Goal: Task Accomplishment & Management: Manage account settings

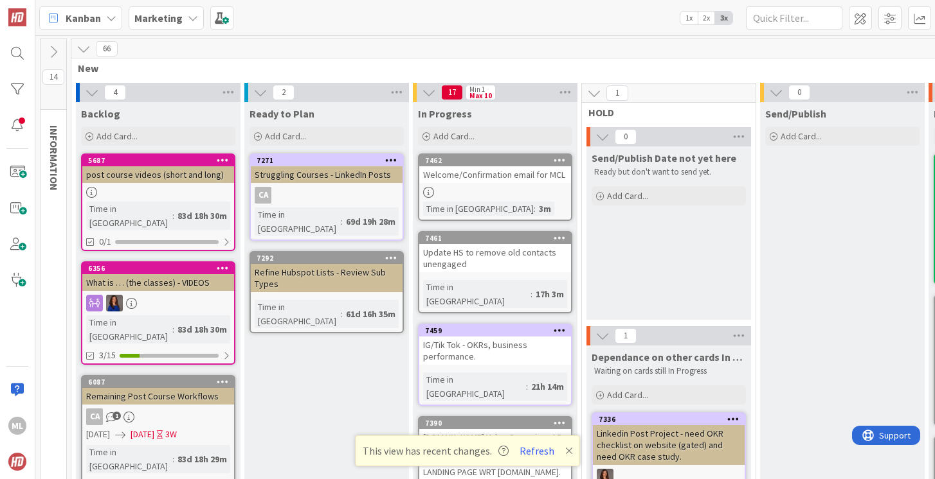
scroll to position [0, 311]
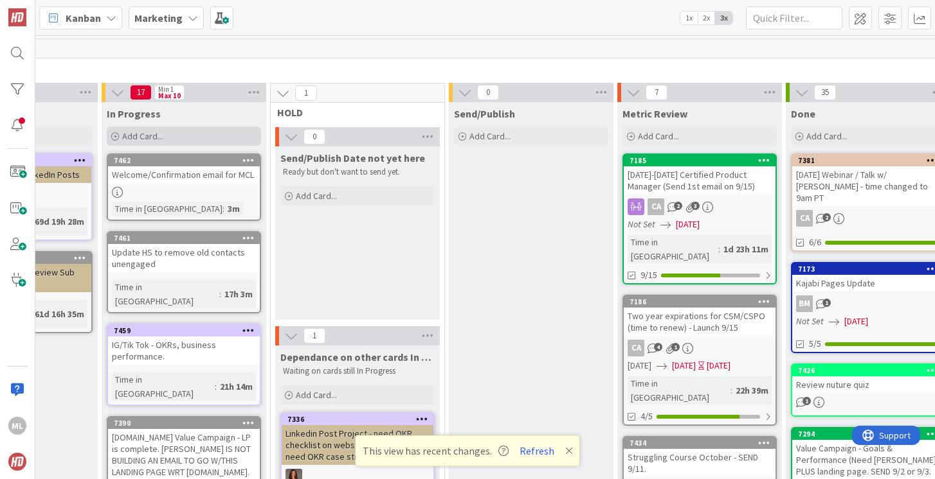
click at [167, 137] on div "Add Card..." at bounding box center [184, 136] width 154 height 19
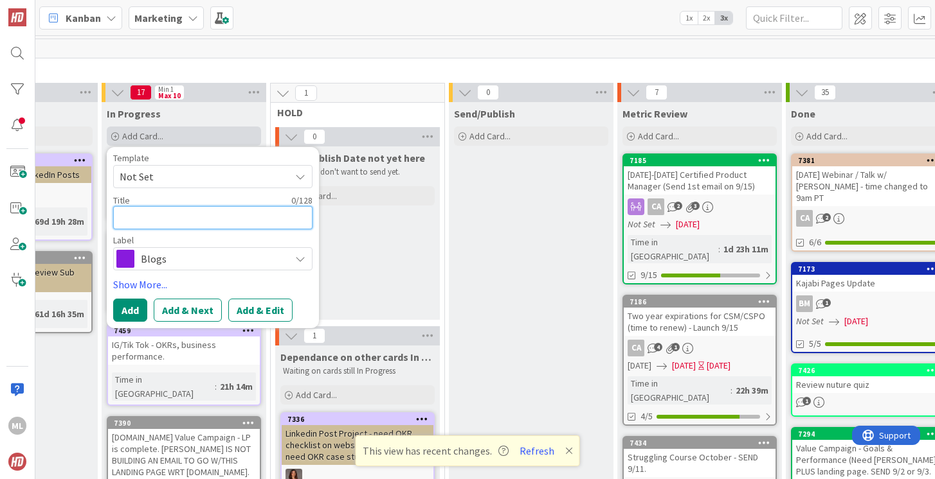
type textarea "C"
type textarea "x"
type textarea "Cp"
type textarea "x"
type textarea "Cpa"
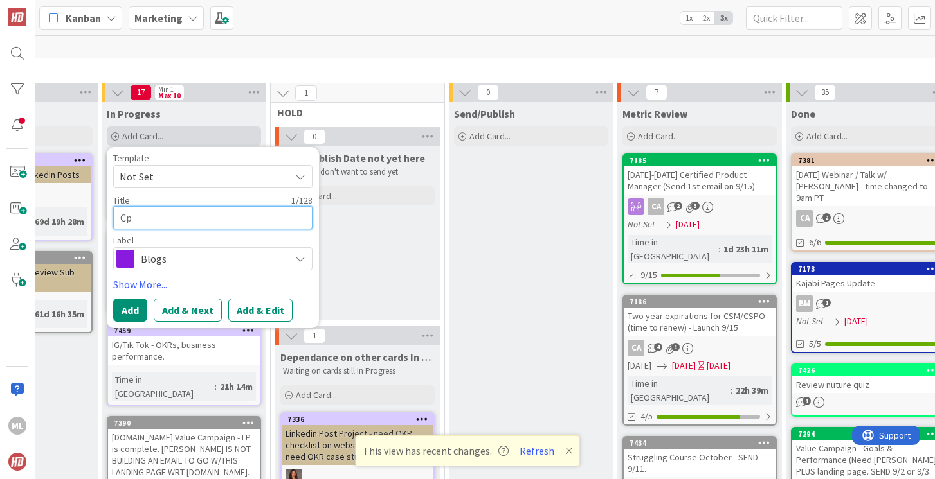
type textarea "x"
type textarea "Cpat"
type textarea "x"
type textarea "Cpatc"
type textarea "x"
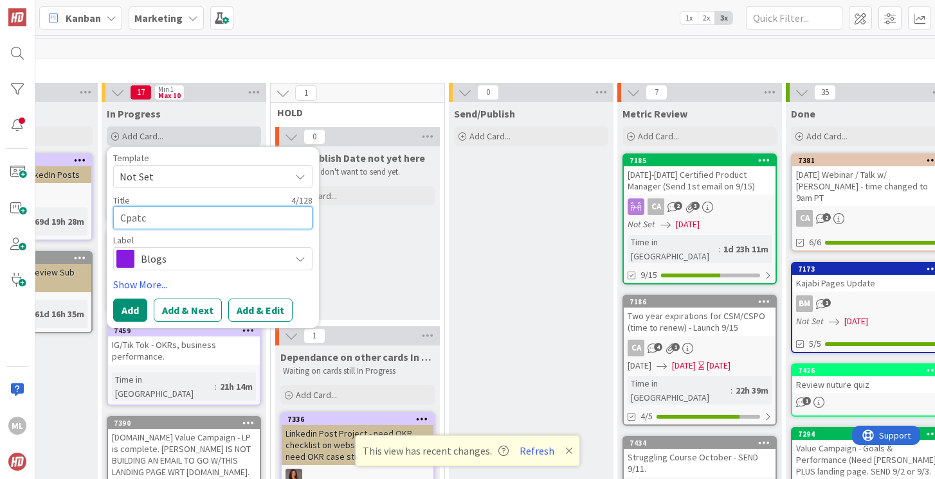
type textarea "Cpatch"
type textarea "x"
type textarea "Cpatcha"
type textarea "x"
type textarea "Cpatcha"
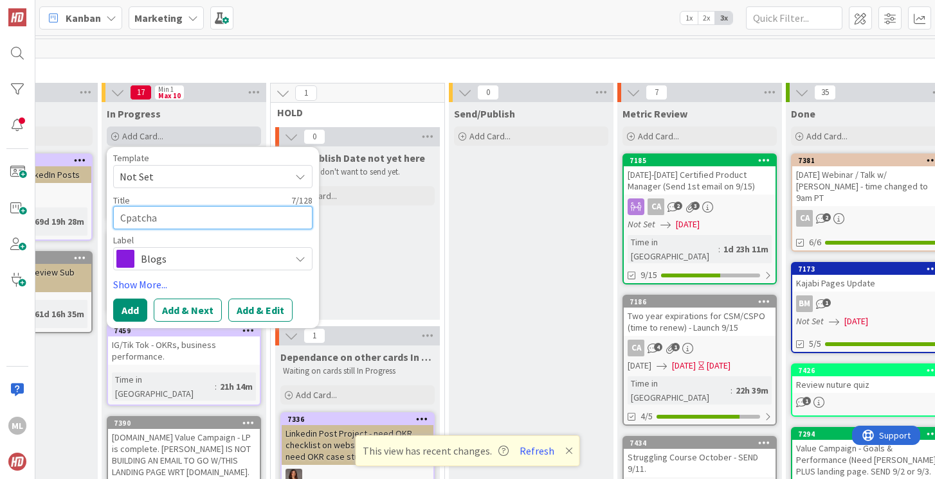
type textarea "x"
type textarea "Cpatcha"
type textarea "x"
type textarea "Cpatch"
type textarea "x"
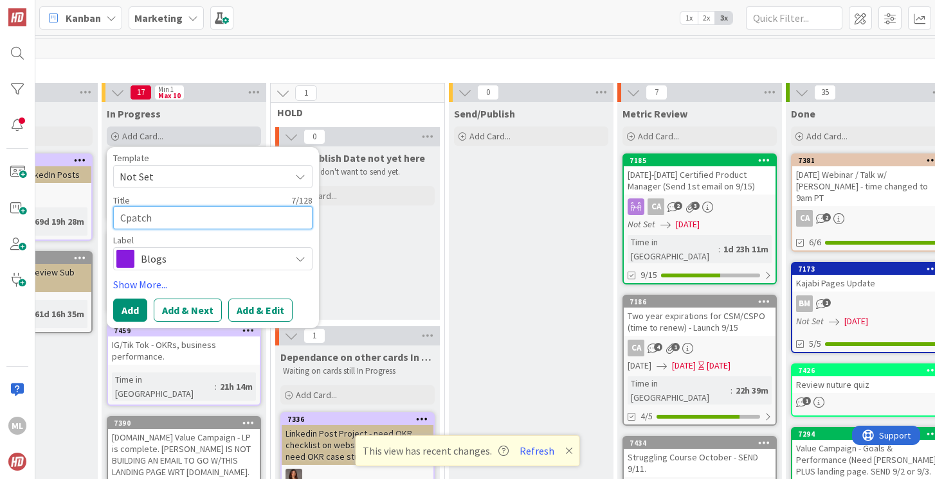
type textarea "Cpatc"
type textarea "x"
type textarea "Cpat"
type textarea "x"
type textarea "Cpa"
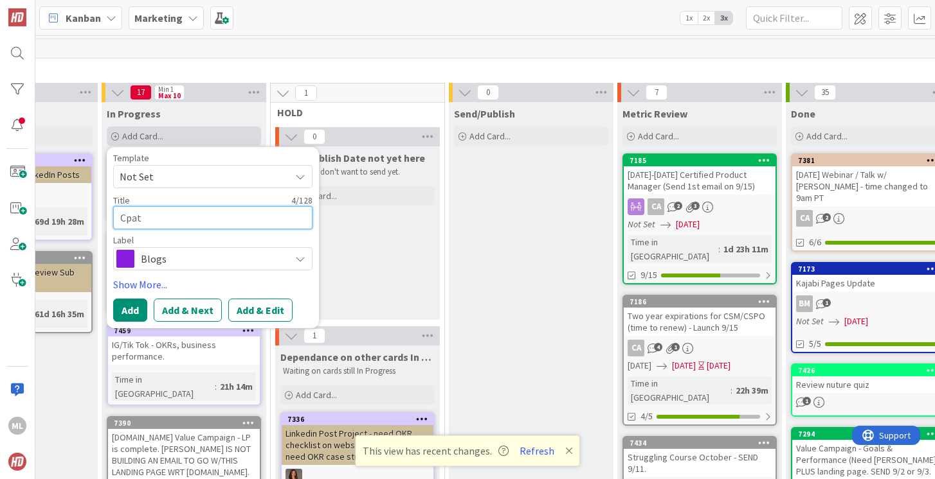
type textarea "x"
type textarea "Cp"
type textarea "x"
type textarea "C"
type textarea "x"
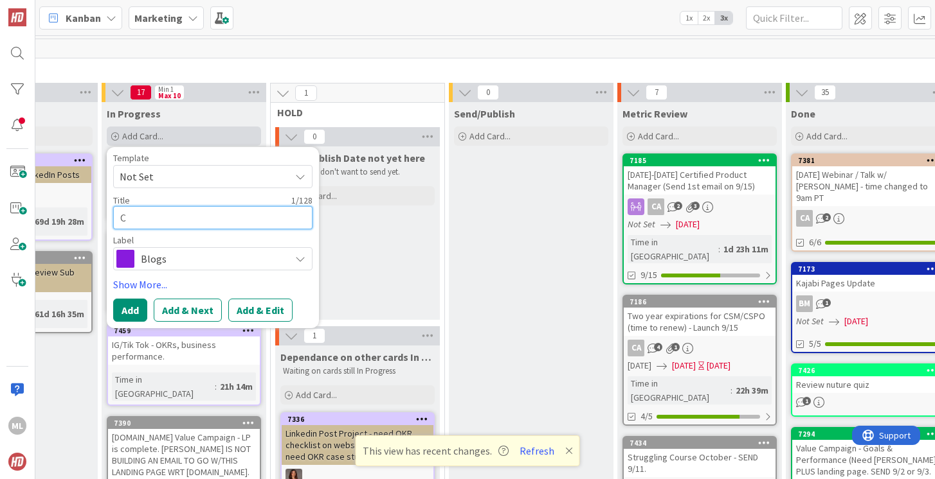
type textarea "Ca"
type textarea "x"
type textarea "Cap"
type textarea "x"
type textarea "Capt"
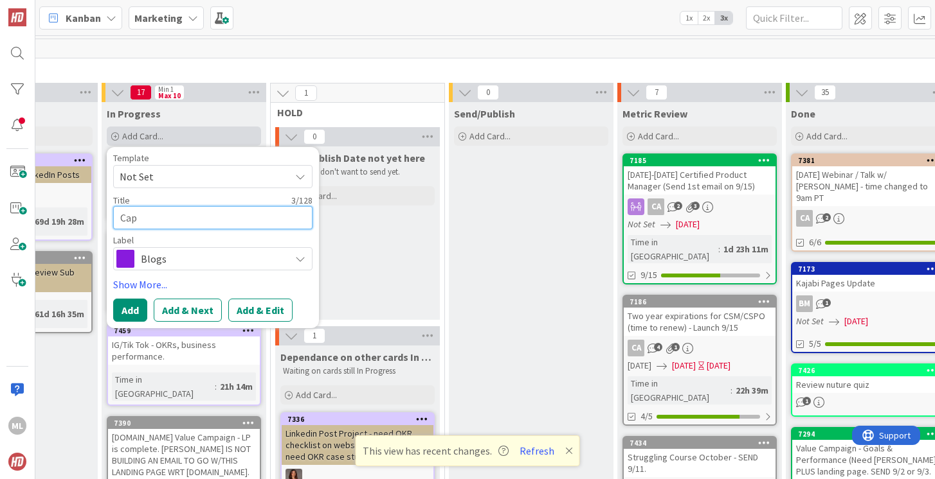
type textarea "x"
type textarea "Cap"
type textarea "x"
type textarea "Capt"
type textarea "x"
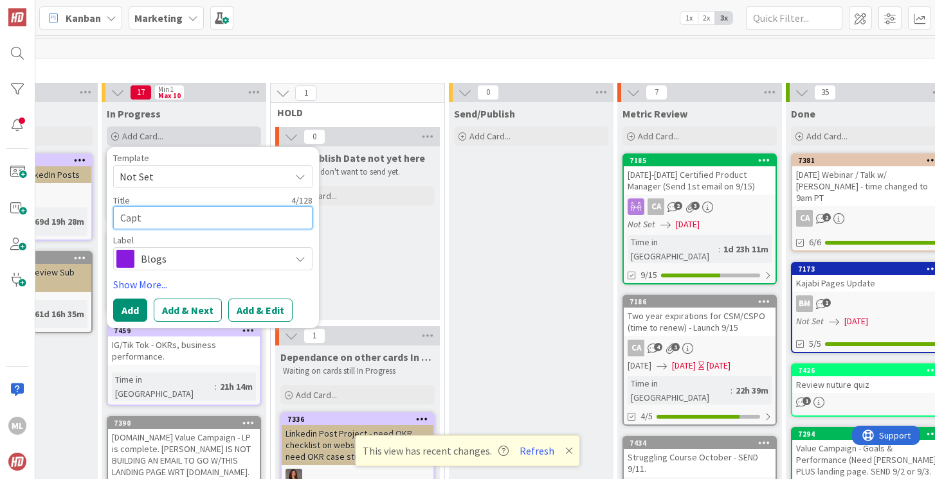
type textarea "Capth"
type textarea "x"
type textarea "Captha"
type textarea "x"
type textarea "Capth"
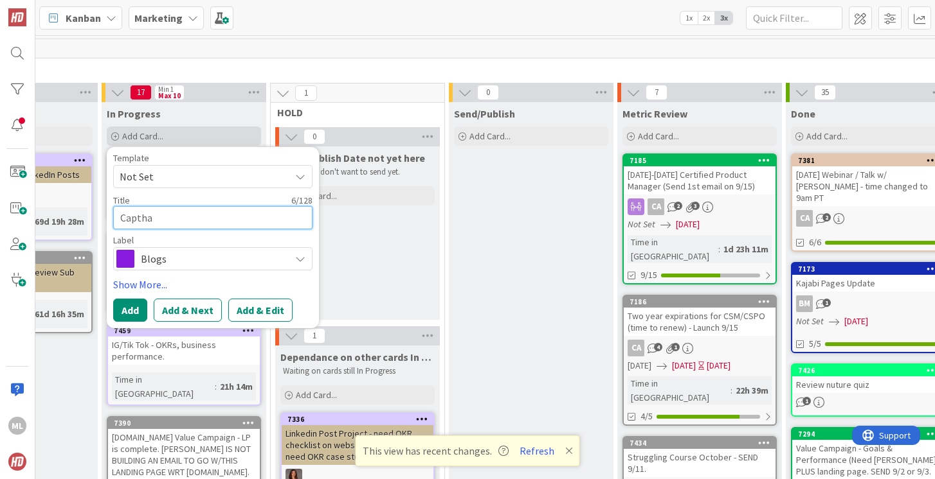
type textarea "x"
type textarea "Capt"
type textarea "x"
type textarea "Cap"
type textarea "x"
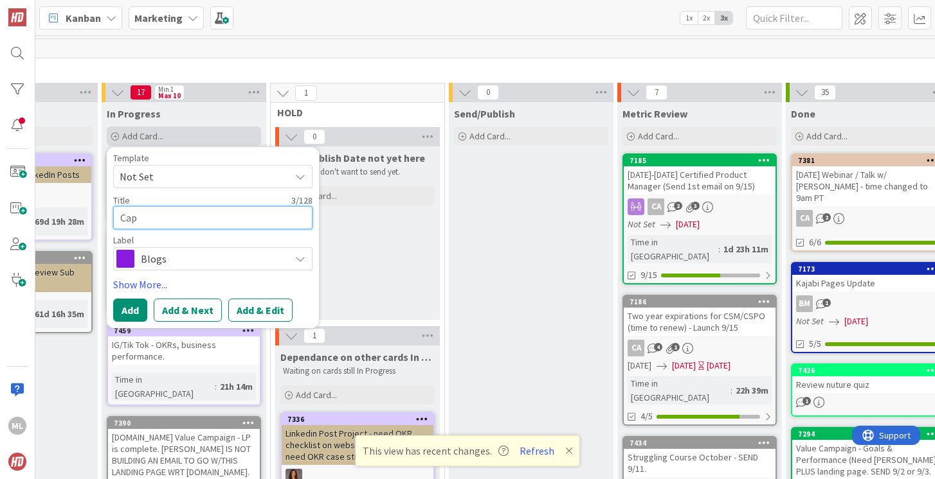
type textarea "Capc"
type textarea "x"
type textarea "Cap"
type textarea "x"
type textarea "Capt"
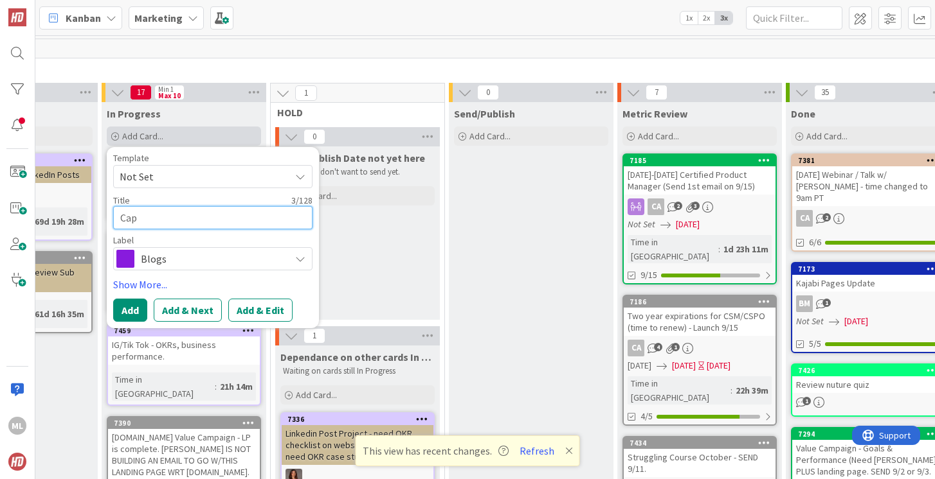
type textarea "x"
type textarea "Capth"
type textarea "x"
type textarea "Capthc"
type textarea "x"
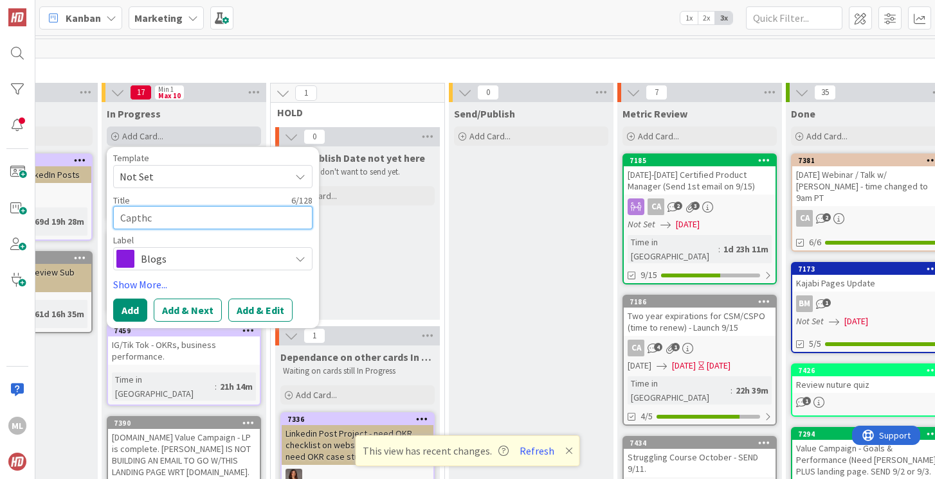
type textarea "Capthca"
type textarea "x"
type textarea "Capthc"
type textarea "x"
type textarea "Capth"
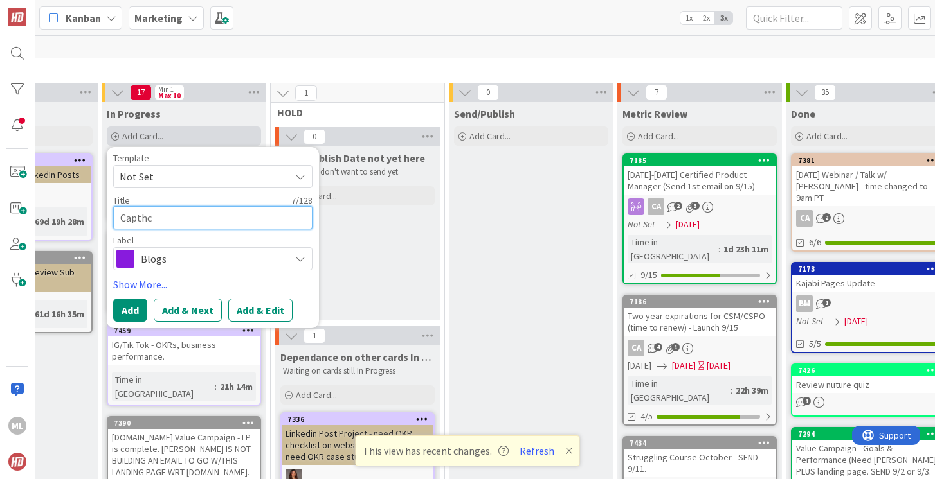
type textarea "x"
type textarea "Capt"
type textarea "x"
type textarea "Captc"
type textarea "x"
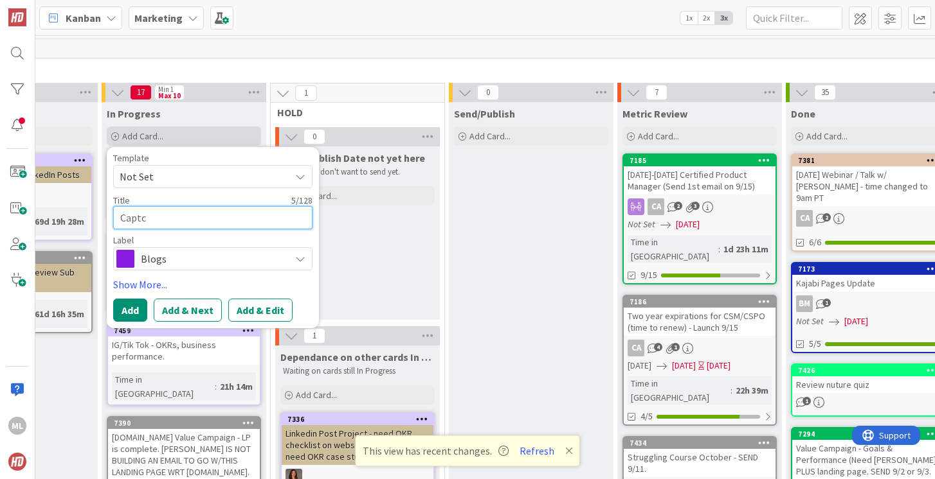
type textarea "Captca"
type textarea "x"
type textarea "Captcah"
type textarea "x"
type textarea "Captca"
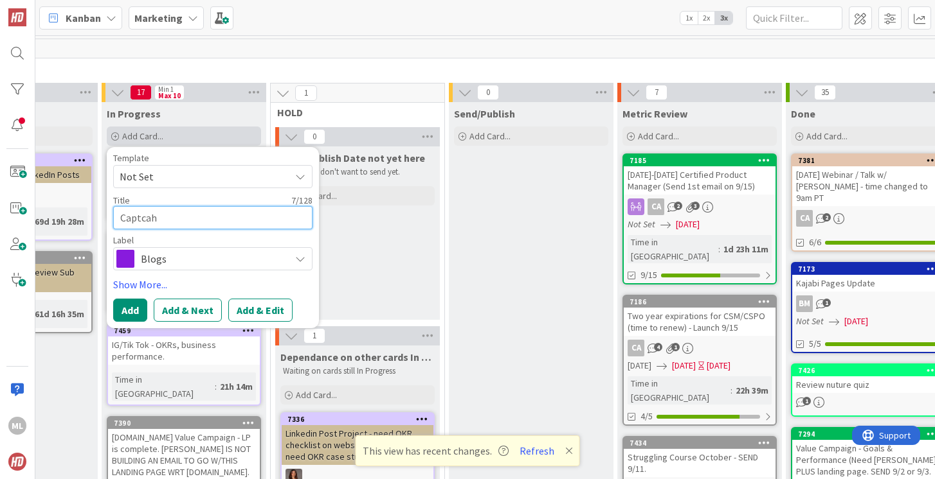
type textarea "x"
type textarea "Captc"
type textarea "x"
type textarea "Captch"
type textarea "x"
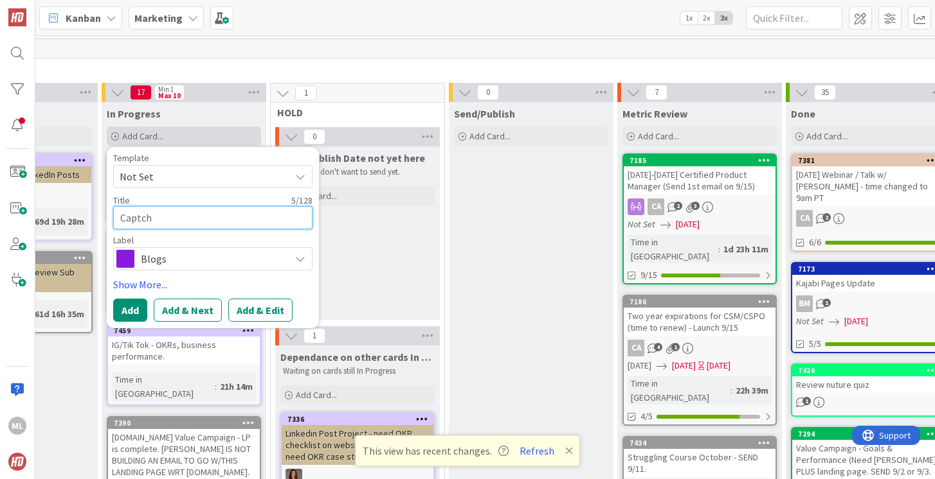
type textarea "Captcha"
type textarea "x"
type textarea "Captcha"
type textarea "x"
type textarea "Captcha t"
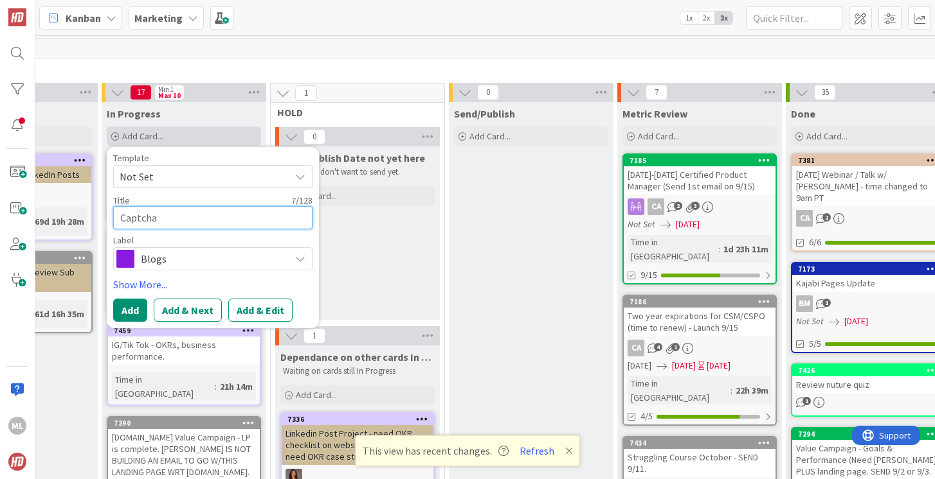
type textarea "x"
type textarea "Captcha to"
type textarea "x"
type textarea "Captcha to"
type textarea "x"
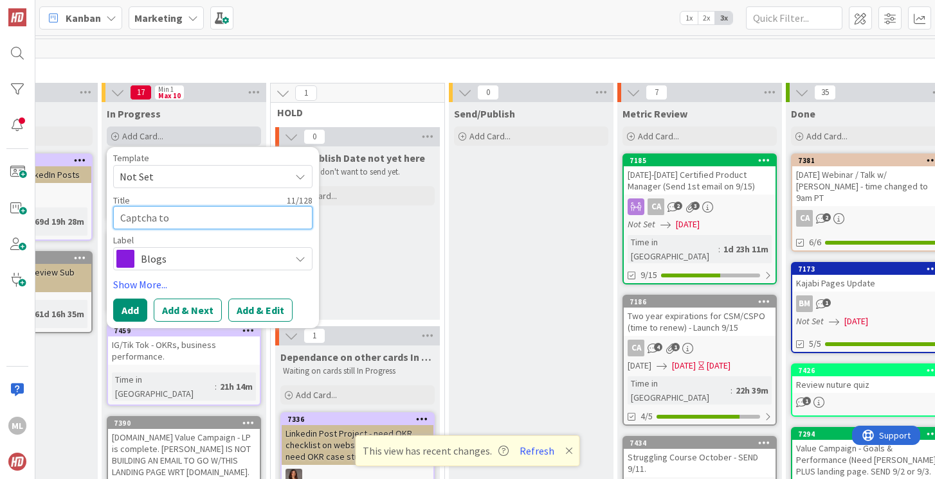
type textarea "Captcha to f"
type textarea "x"
type textarea "Captcha to fo"
type textarea "x"
type textarea "Captcha to for"
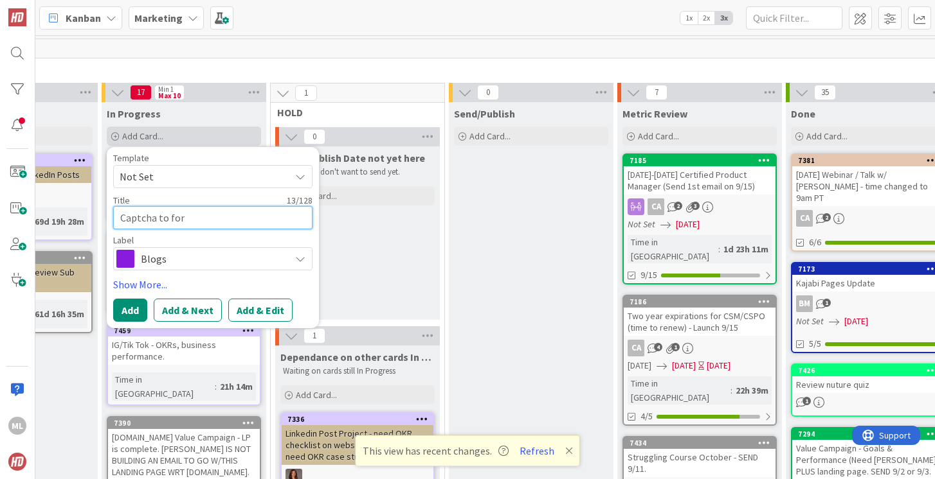
type textarea "x"
type textarea "Captcha to form"
type textarea "x"
type textarea "Captcha to forms"
type textarea "x"
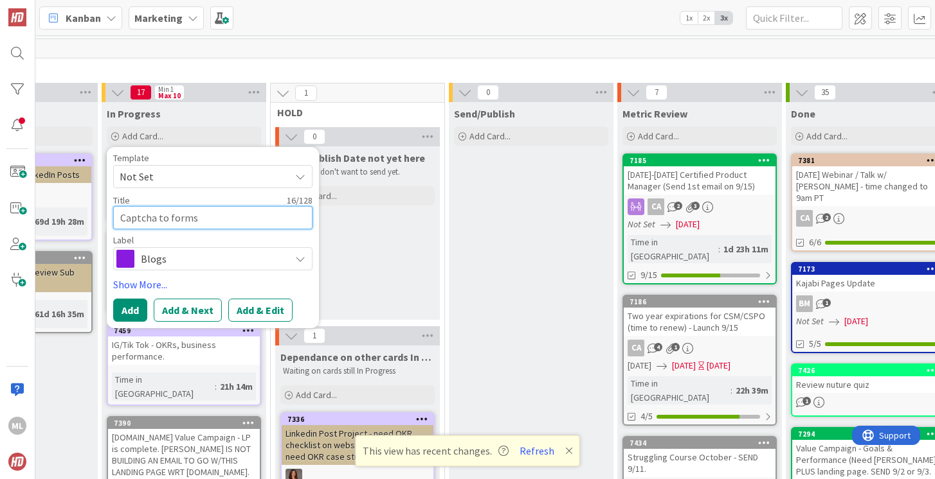
type textarea "Captcha to forms"
click at [174, 264] on span "Blogs" at bounding box center [212, 259] width 143 height 18
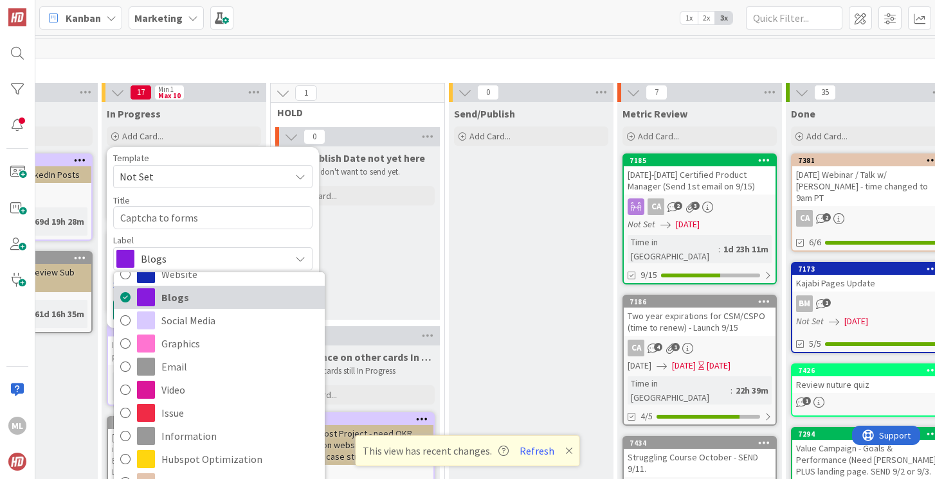
scroll to position [136, 0]
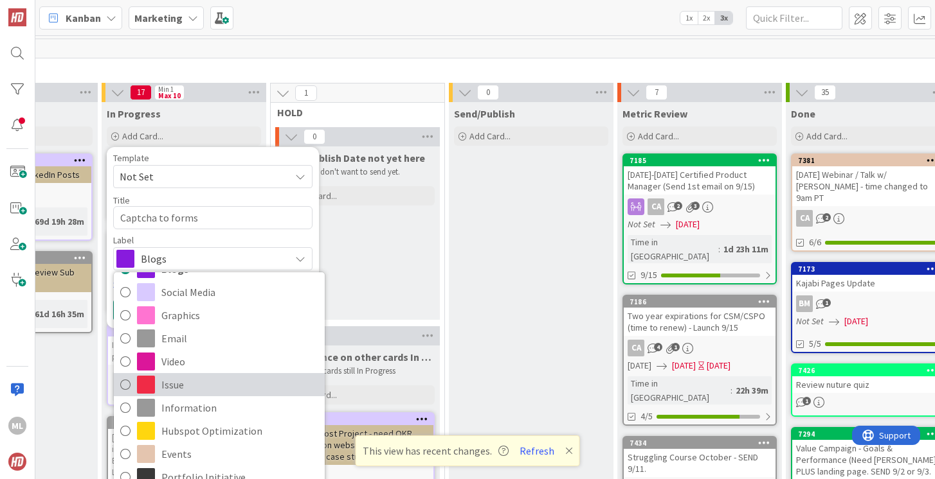
click at [125, 384] on icon at bounding box center [125, 384] width 10 height 19
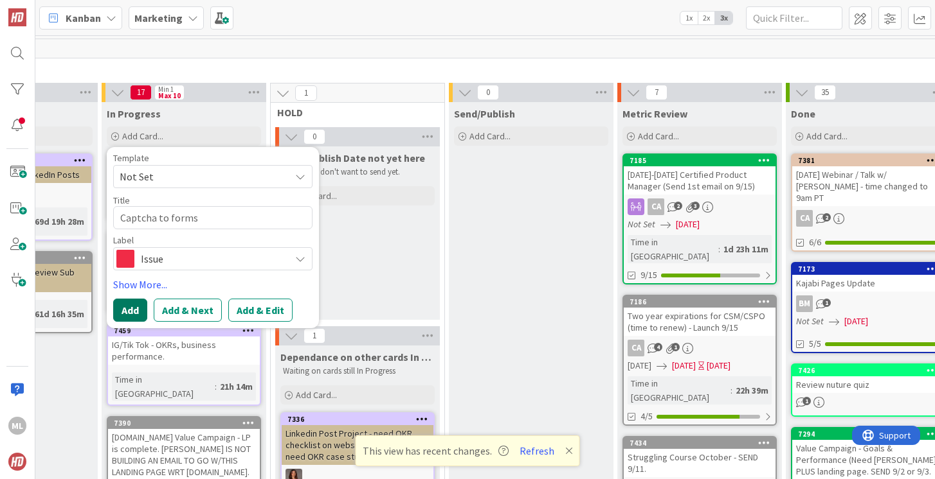
click at [138, 307] on button "Add" at bounding box center [130, 310] width 34 height 23
type textarea "x"
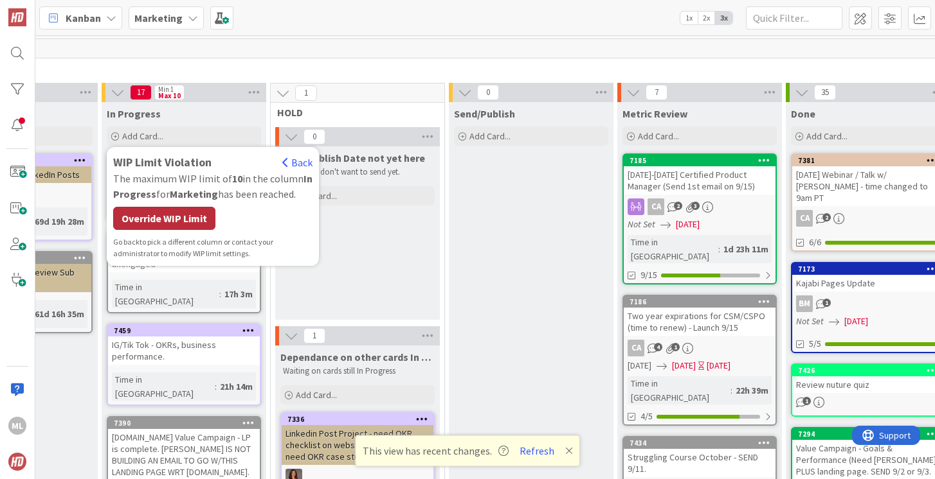
click at [174, 218] on div "Override WIP Limit" at bounding box center [164, 218] width 102 height 23
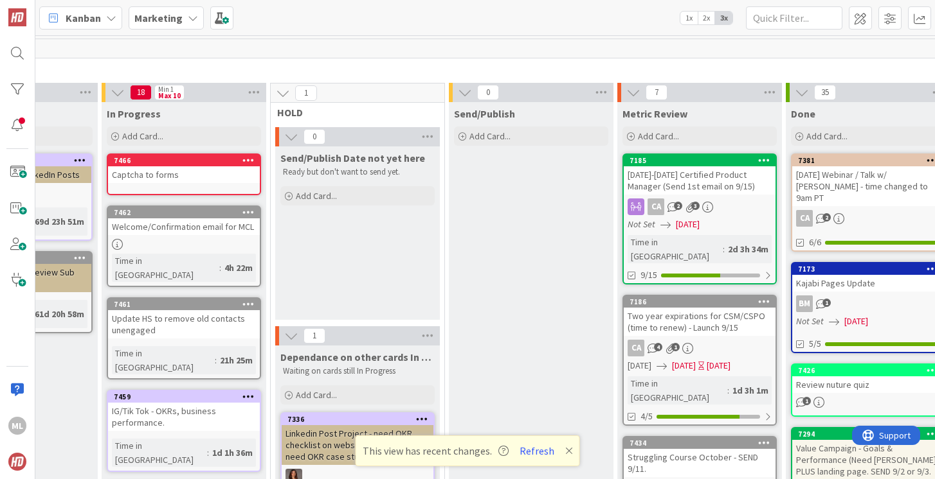
click at [183, 177] on div "Captcha to forms" at bounding box center [184, 174] width 152 height 17
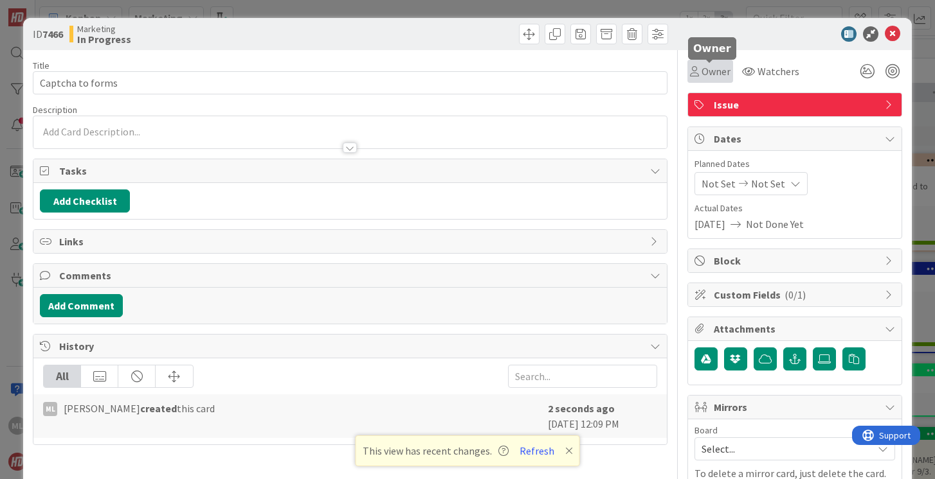
click at [719, 74] on span "Owner" at bounding box center [715, 71] width 29 height 15
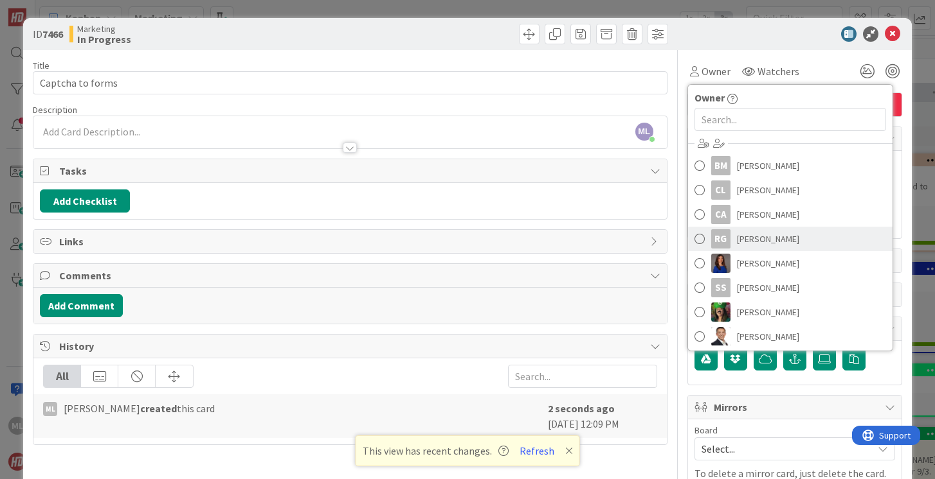
scroll to position [48, 0]
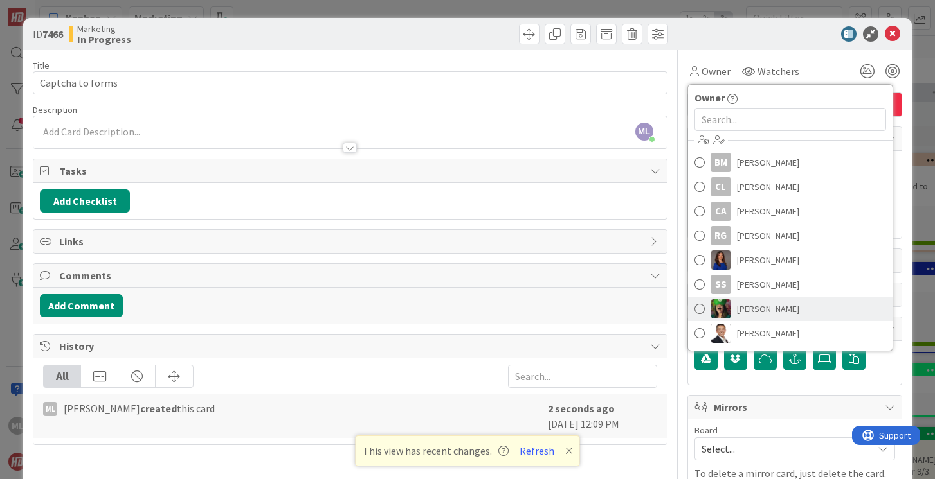
click at [697, 307] on span at bounding box center [699, 309] width 10 height 19
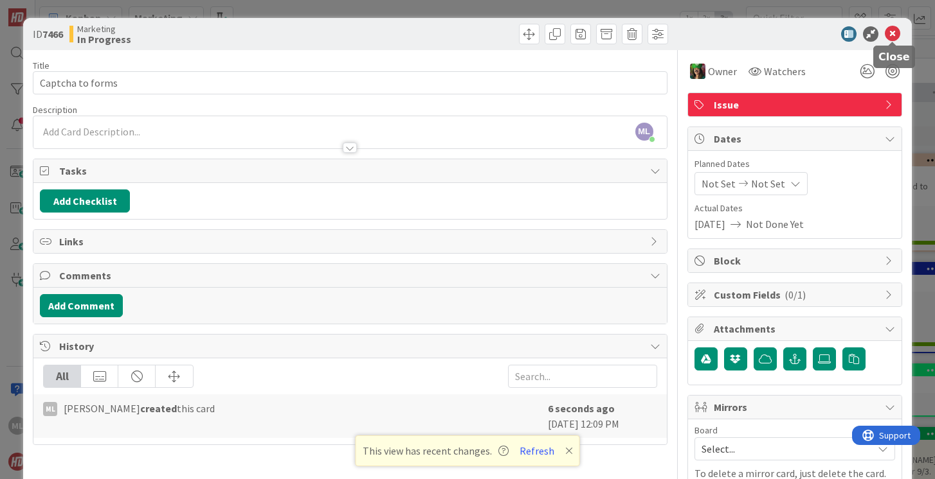
click at [892, 34] on icon at bounding box center [891, 33] width 15 height 15
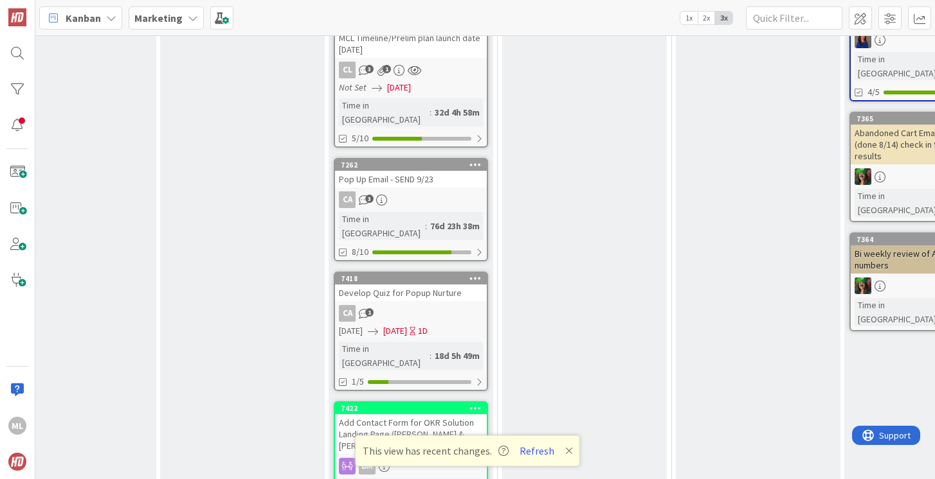
scroll to position [0, 84]
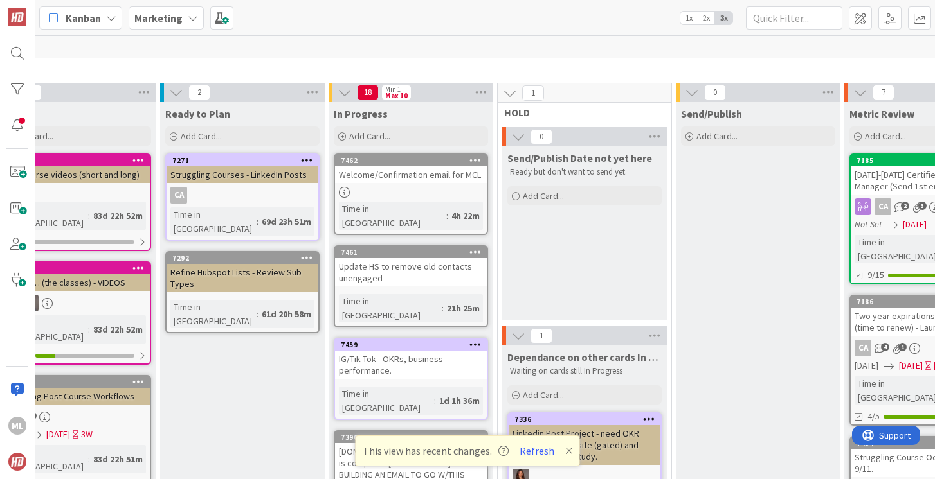
click at [413, 269] on div "Update HS to remove old contacts unengaged" at bounding box center [411, 272] width 152 height 28
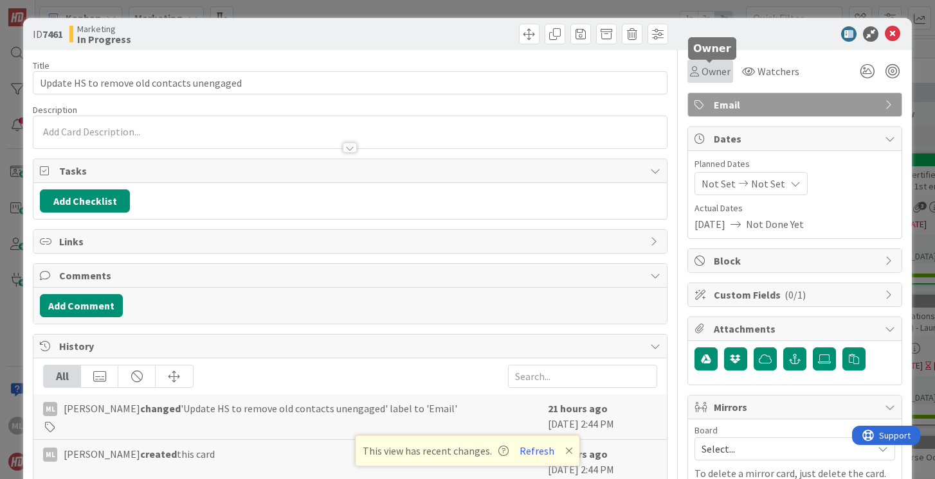
click at [713, 75] on span "Owner" at bounding box center [715, 71] width 29 height 15
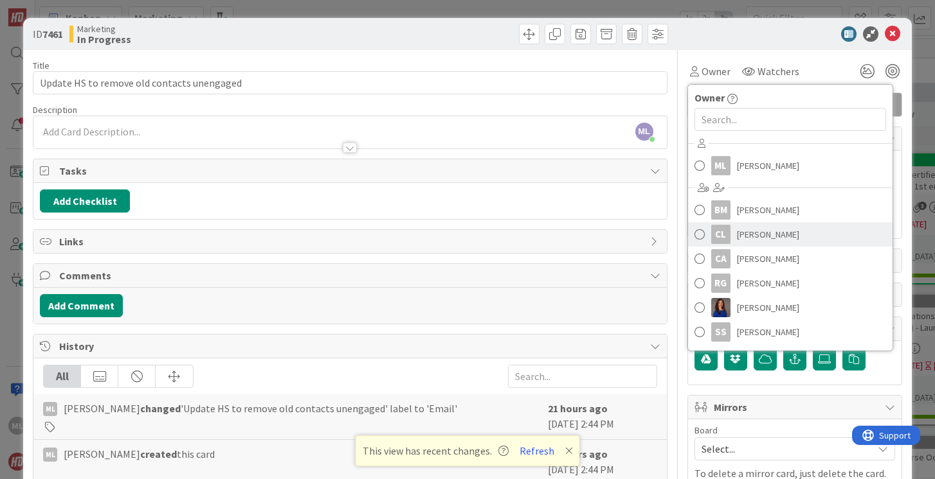
click at [703, 233] on span at bounding box center [699, 234] width 10 height 19
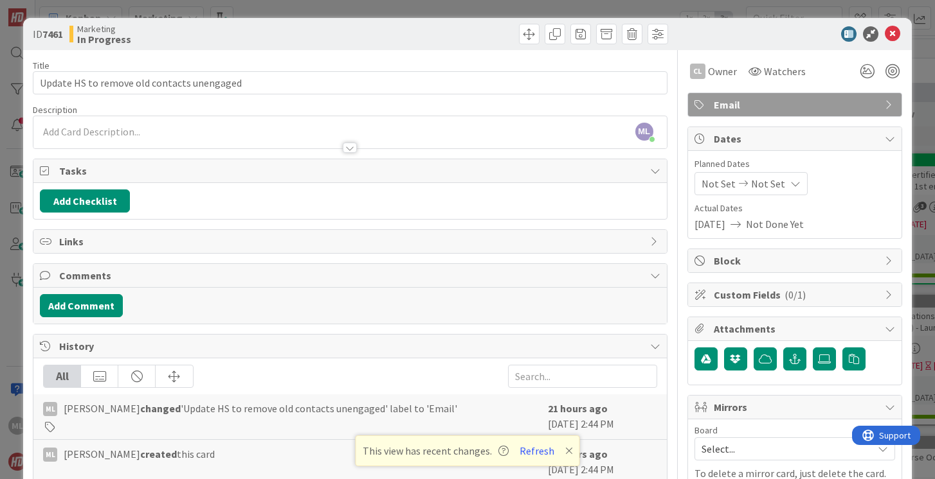
click at [716, 103] on span "Email" at bounding box center [795, 104] width 165 height 15
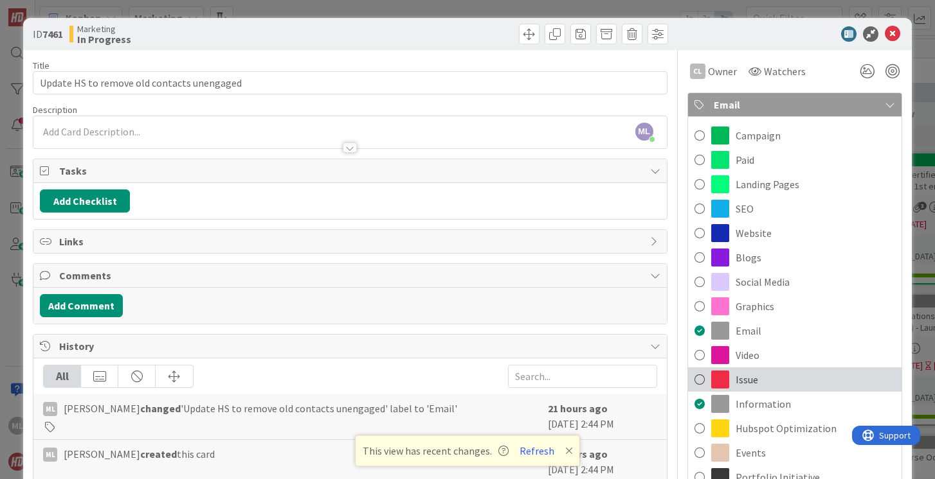
click at [699, 377] on span at bounding box center [699, 379] width 10 height 19
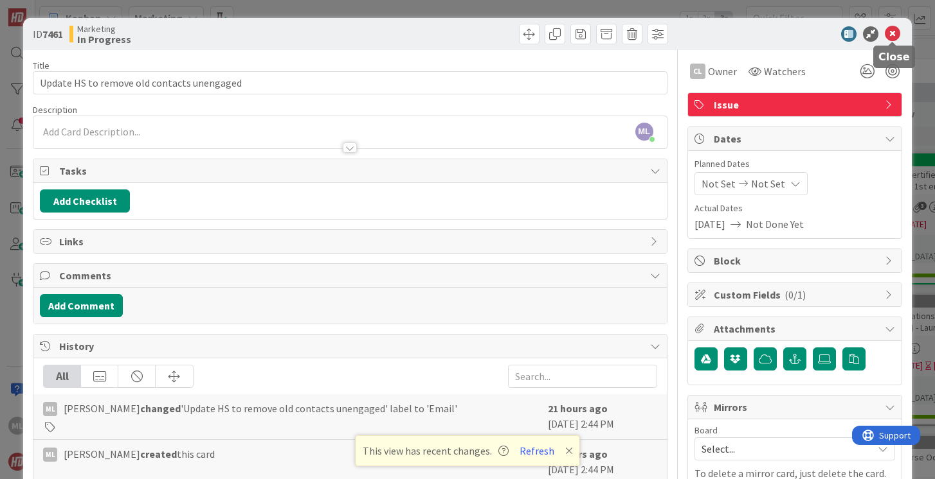
click at [895, 29] on icon at bounding box center [891, 33] width 15 height 15
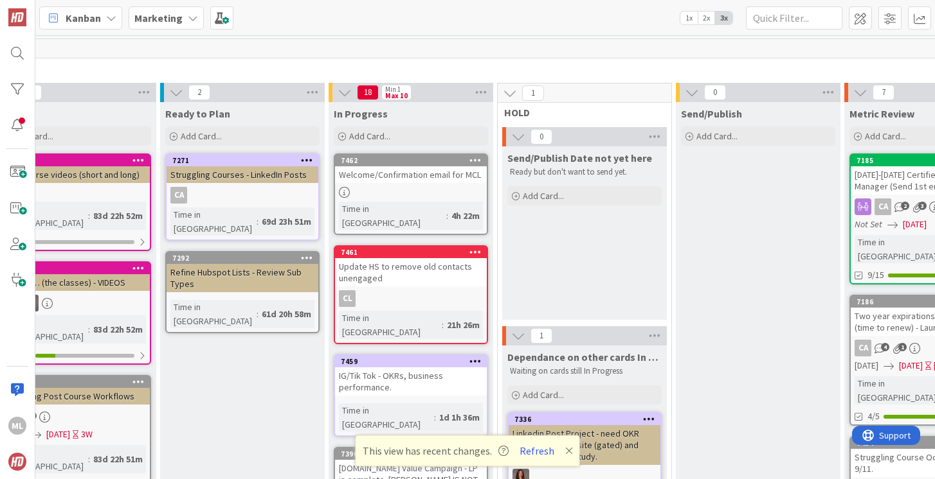
click at [387, 368] on div "IG/Tik Tok - OKRs, business performance." at bounding box center [411, 382] width 152 height 28
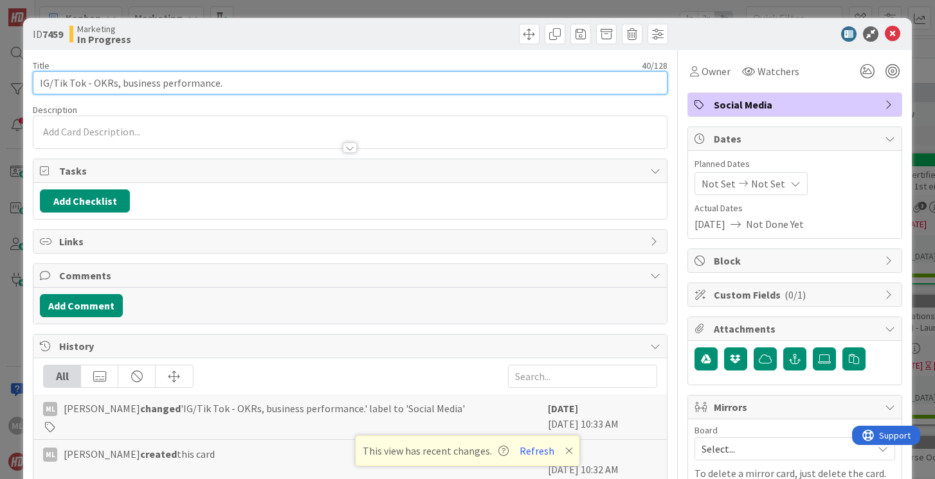
click at [258, 84] on input "IG/Tik Tok - OKRs, business performance." at bounding box center [350, 82] width 634 height 23
type input "IG/Tik Tok - OKRs, business performance, training"
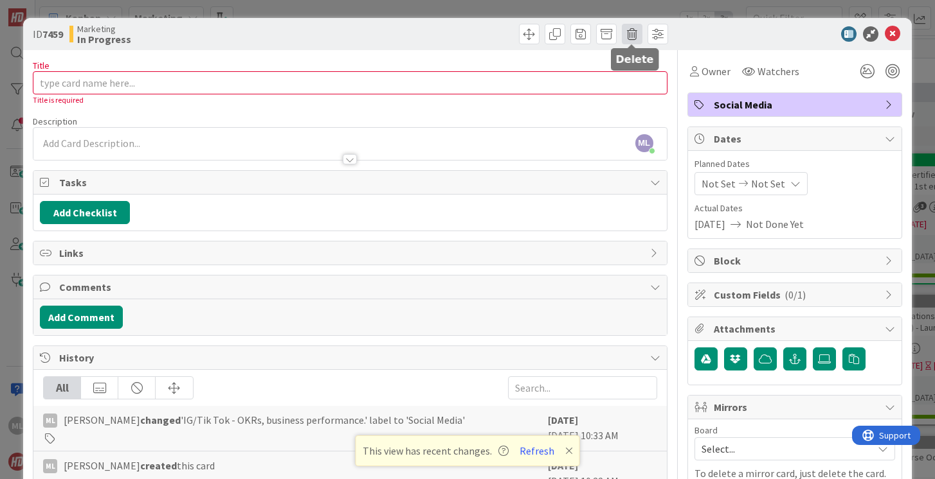
click at [632, 32] on span at bounding box center [632, 34] width 21 height 21
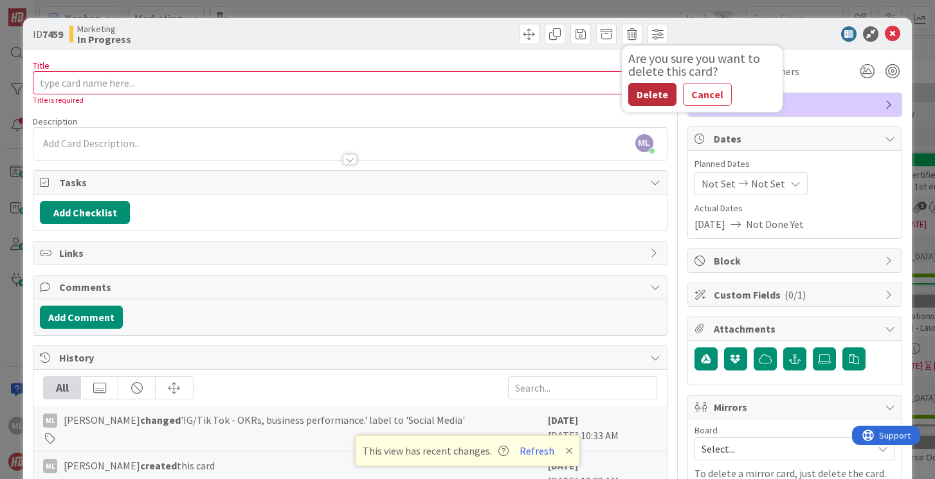
click at [647, 98] on button "Delete" at bounding box center [652, 94] width 48 height 23
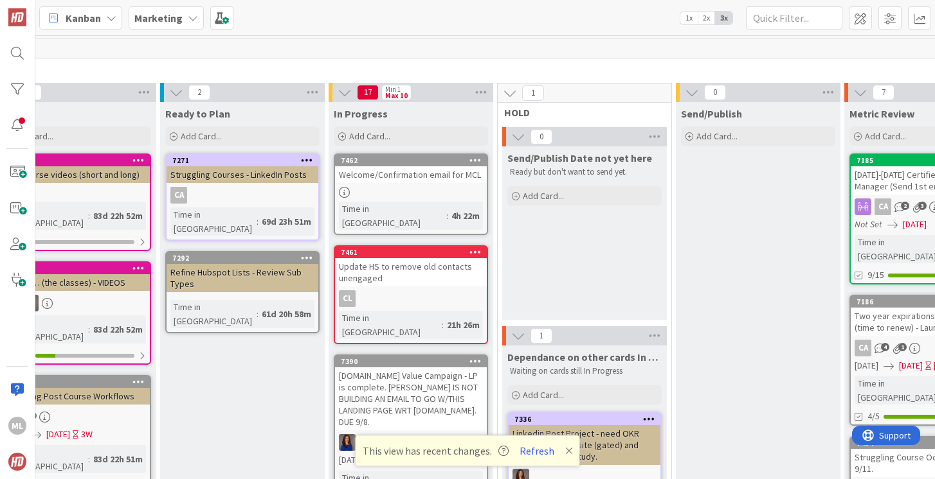
click at [166, 19] on b "Marketing" at bounding box center [158, 18] width 48 height 13
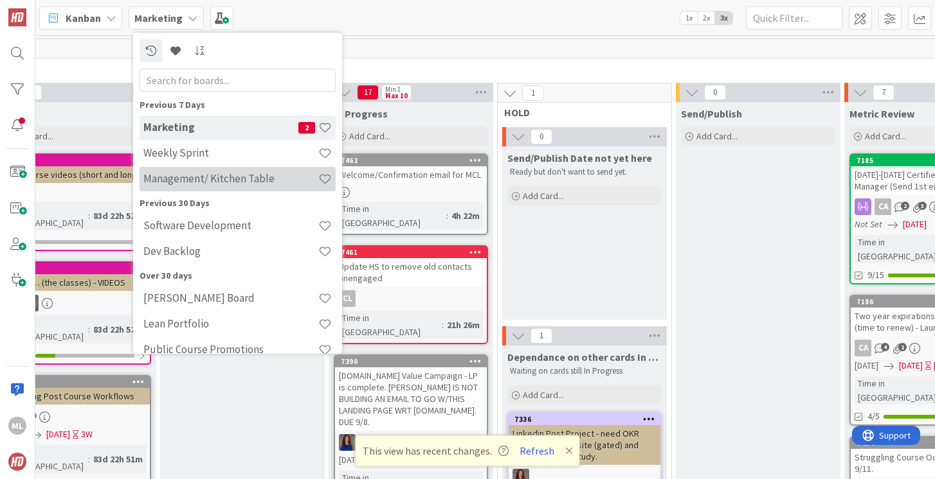
click at [192, 181] on h4 "Management/ Kitchen Table" at bounding box center [230, 178] width 175 height 13
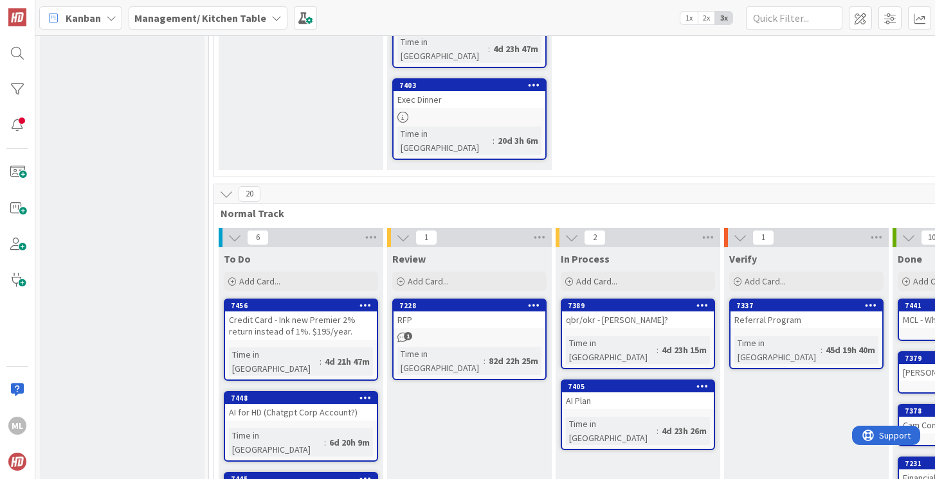
scroll to position [290, 0]
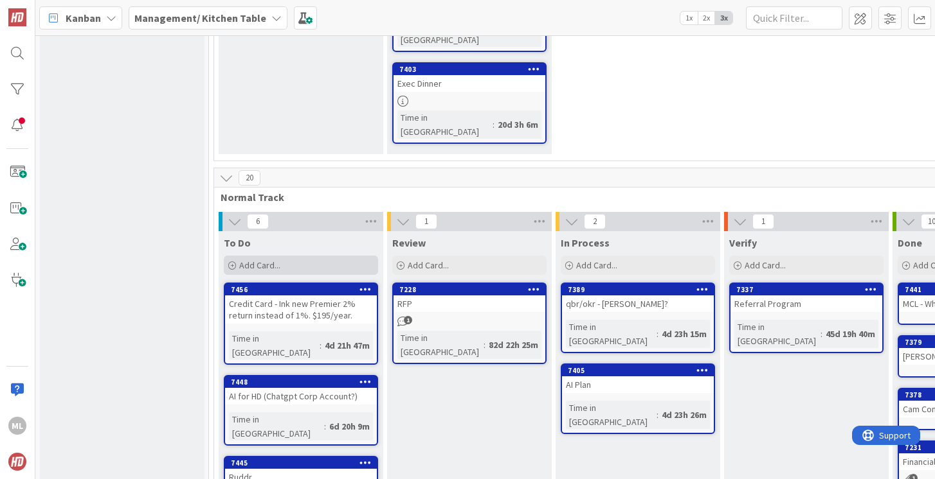
click at [276, 260] on span "Add Card..." at bounding box center [259, 266] width 41 height 12
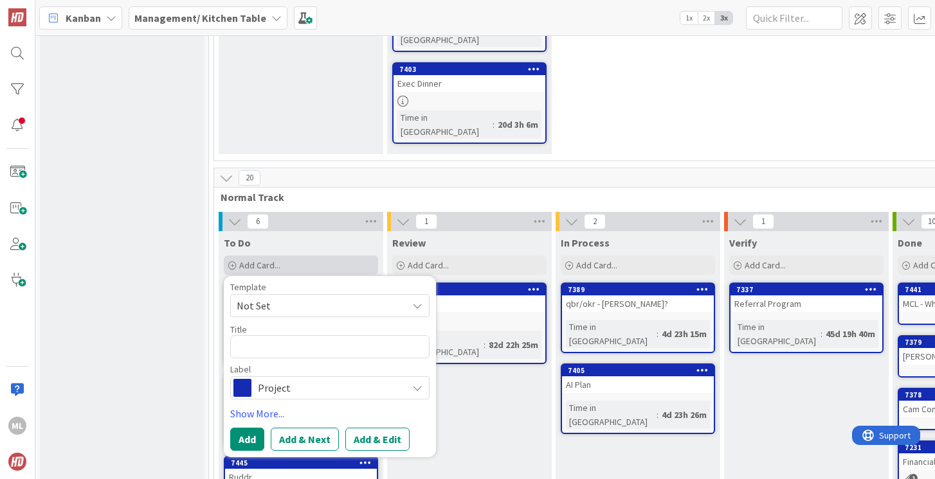
type textarea "x"
type textarea "IG/Tik Tok - OKRs, business performance, training"
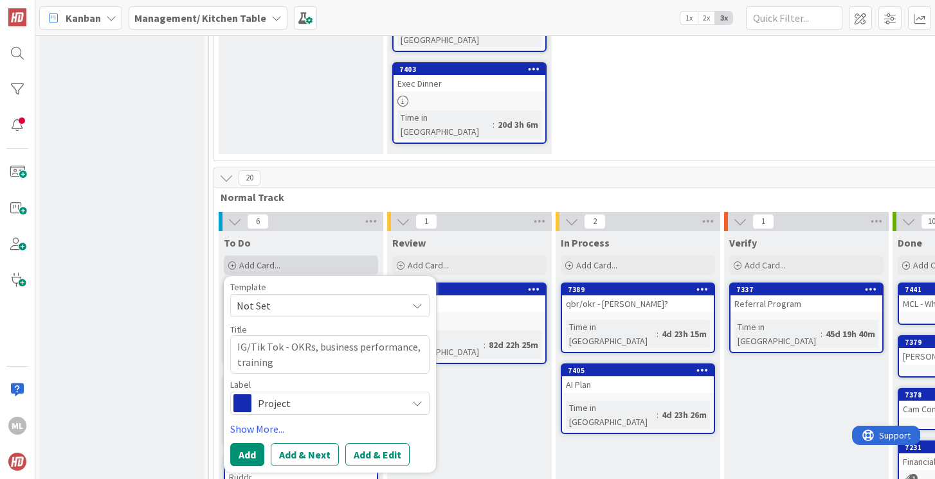
type textarea "x"
type textarea "IG/Tik Tok - OKRs, business performance, training"
type textarea "x"
type textarea "IG/Tik Tok - OKRs, business performance, training c"
type textarea "x"
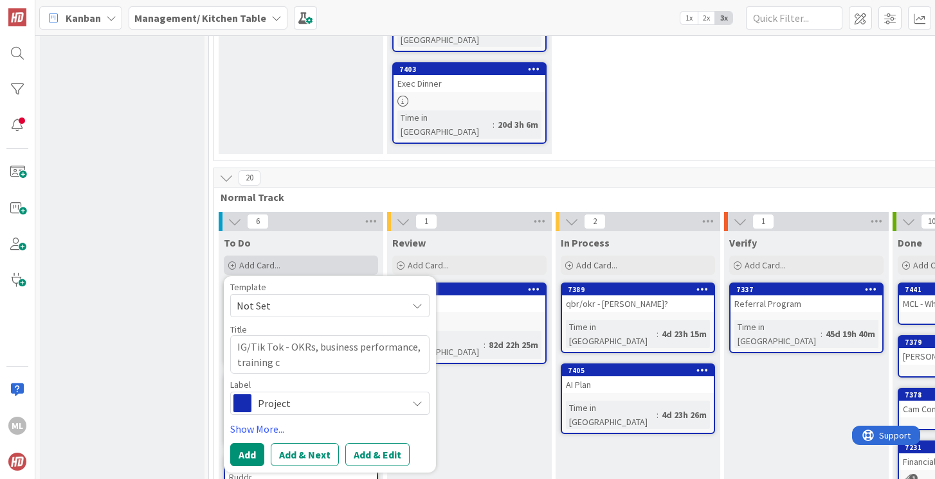
type textarea "IG/Tik Tok - OKRs, business performance, training cl"
type textarea "x"
type textarea "IG/Tik Tok - OKRs, business performance, training cla"
type textarea "x"
type textarea "IG/Tik Tok - OKRs, business performance, training clas"
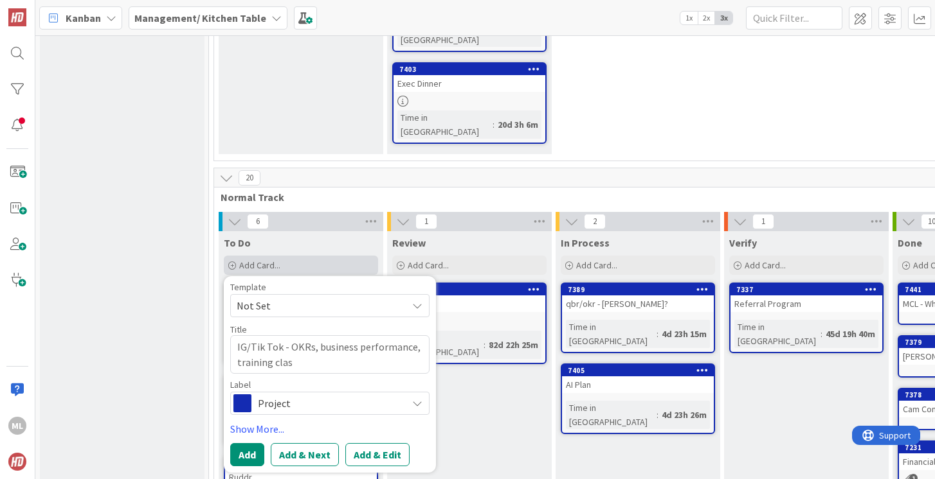
type textarea "x"
type textarea "IG/Tik Tok - OKRs, business performance, training class"
type textarea "x"
type textarea "IG/Tik Tok - OKRs, business performance, training classe"
type textarea "x"
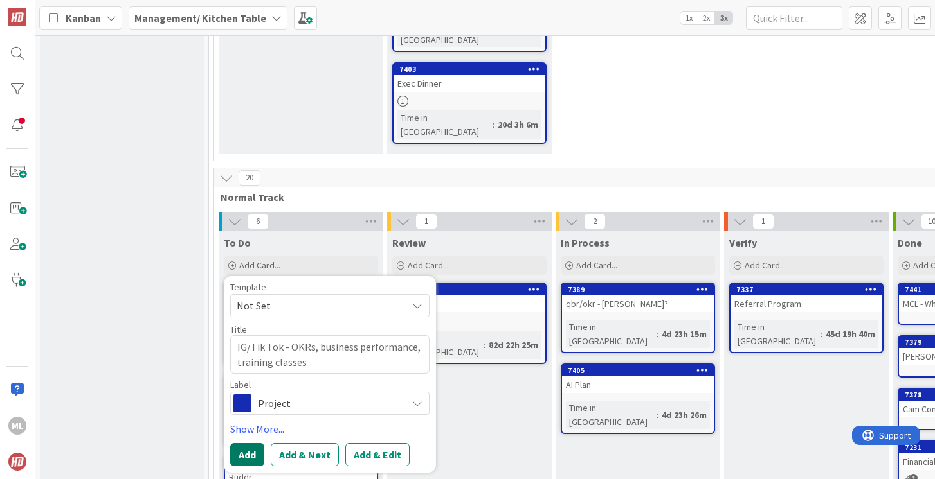
type textarea "IG/Tik Tok - OKRs, business performance, training classes"
click at [247, 443] on button "Add" at bounding box center [247, 454] width 34 height 23
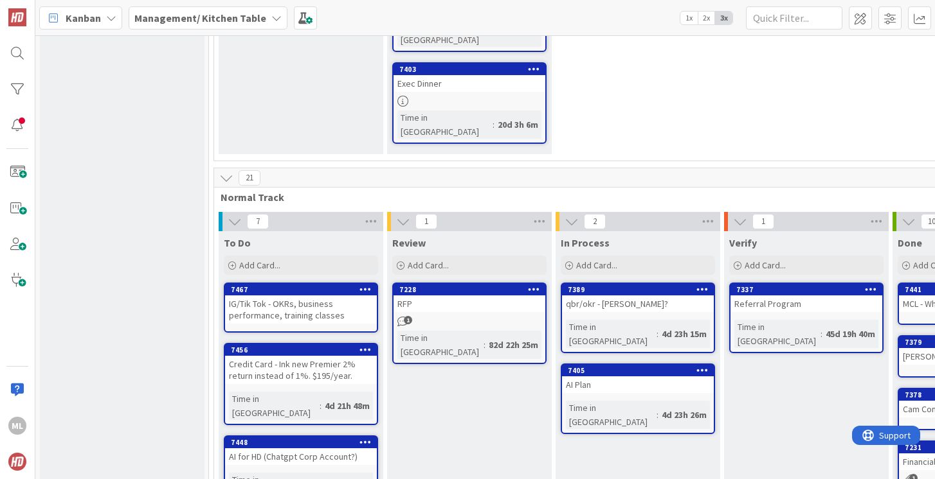
click at [243, 13] on b "Management/ Kitchen Table" at bounding box center [200, 18] width 132 height 13
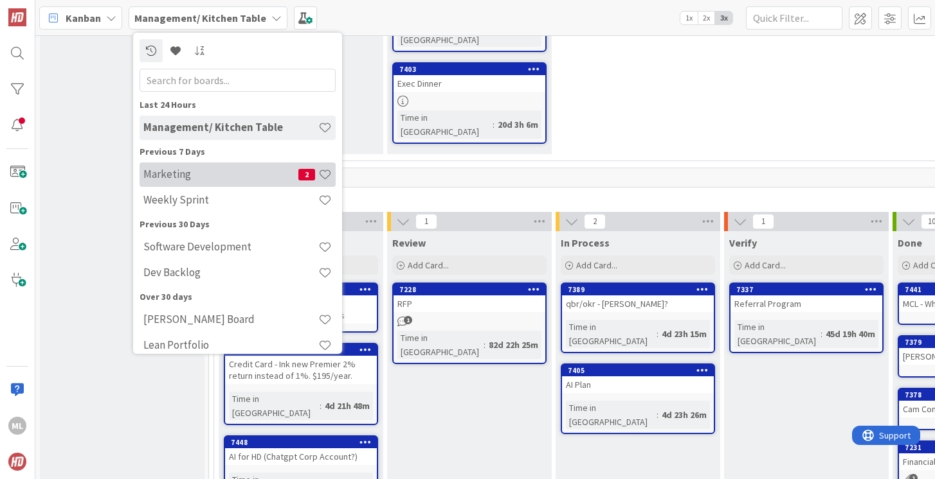
click at [188, 181] on h4 "Marketing" at bounding box center [220, 174] width 155 height 13
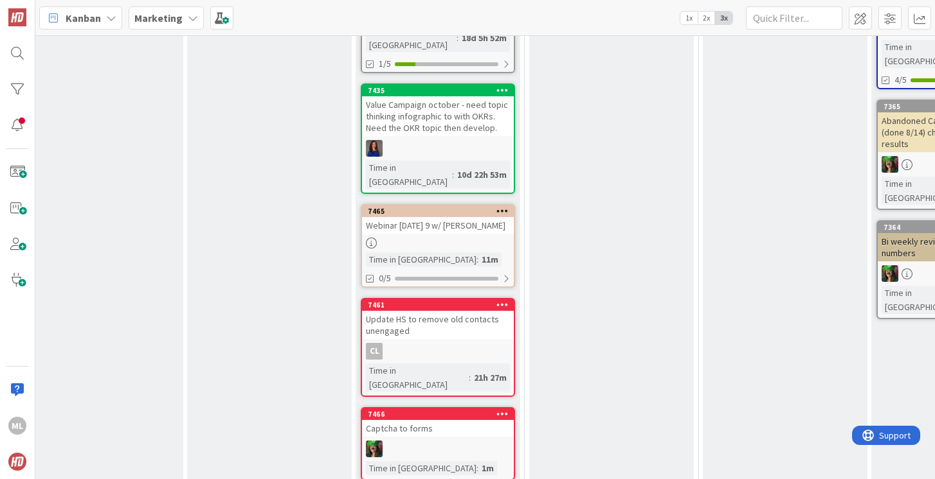
scroll to position [748, 57]
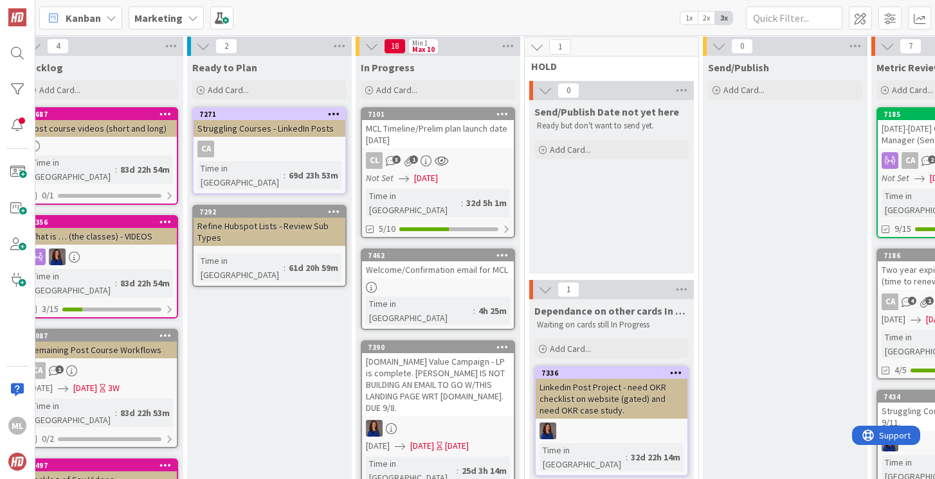
scroll to position [0, 57]
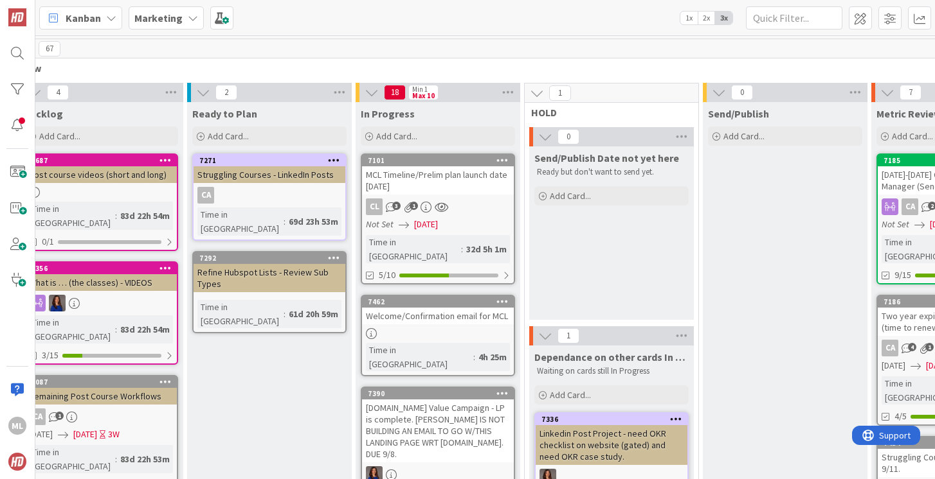
drag, startPoint x: 400, startPoint y: 211, endPoint x: 184, endPoint y: 0, distance: 301.8
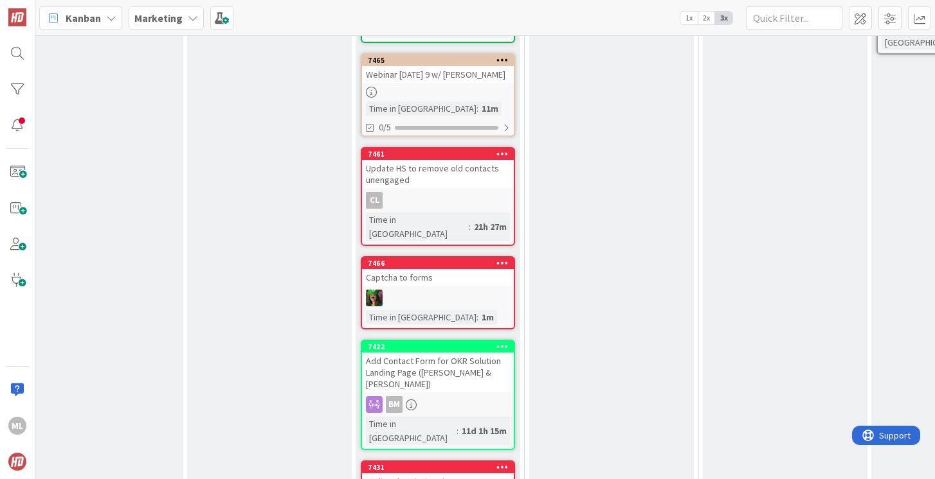
scroll to position [1062, 57]
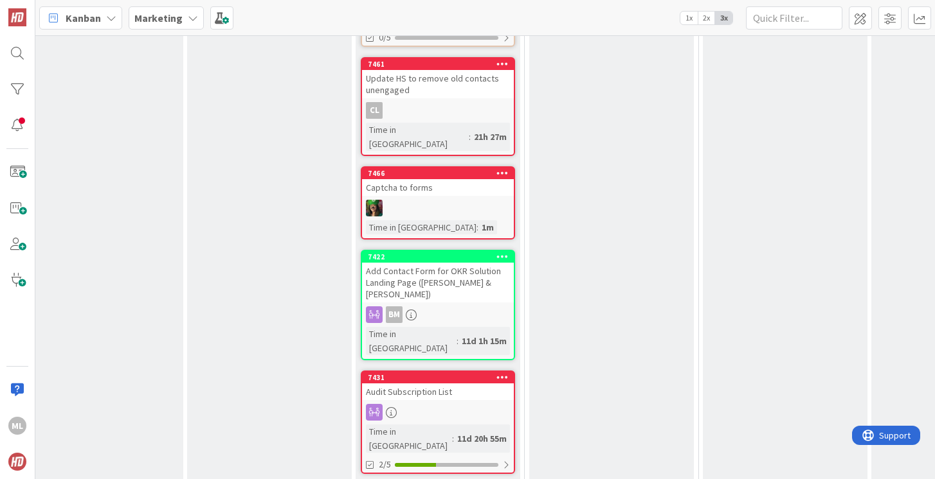
click at [420, 200] on div at bounding box center [438, 208] width 152 height 17
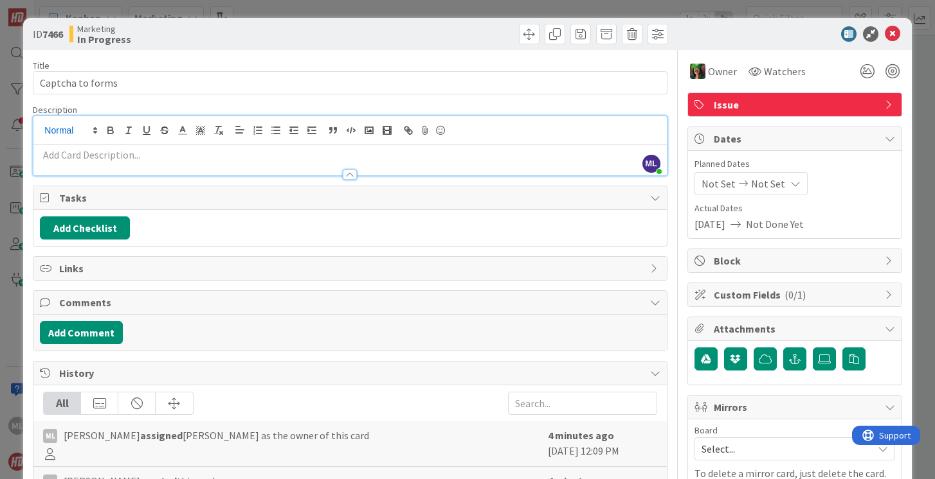
click at [86, 129] on div "ML [PERSON_NAME] just joined" at bounding box center [349, 145] width 632 height 59
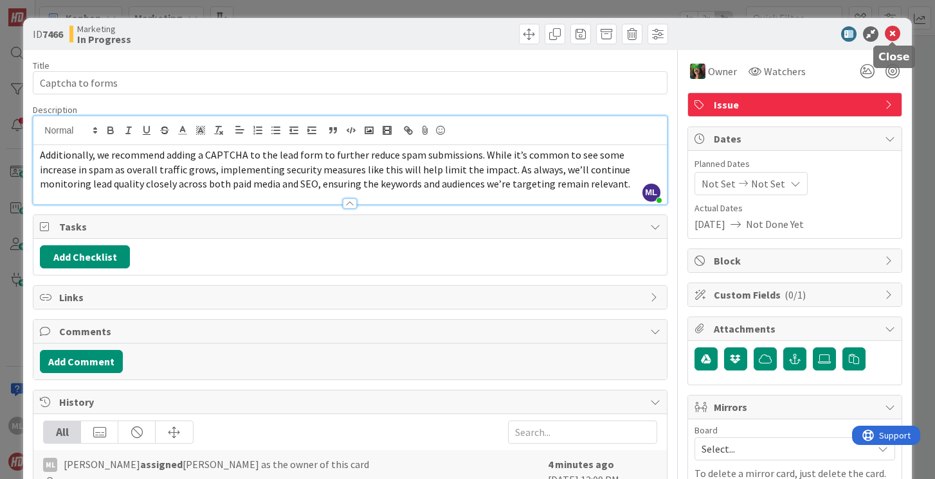
click at [893, 35] on icon at bounding box center [891, 33] width 15 height 15
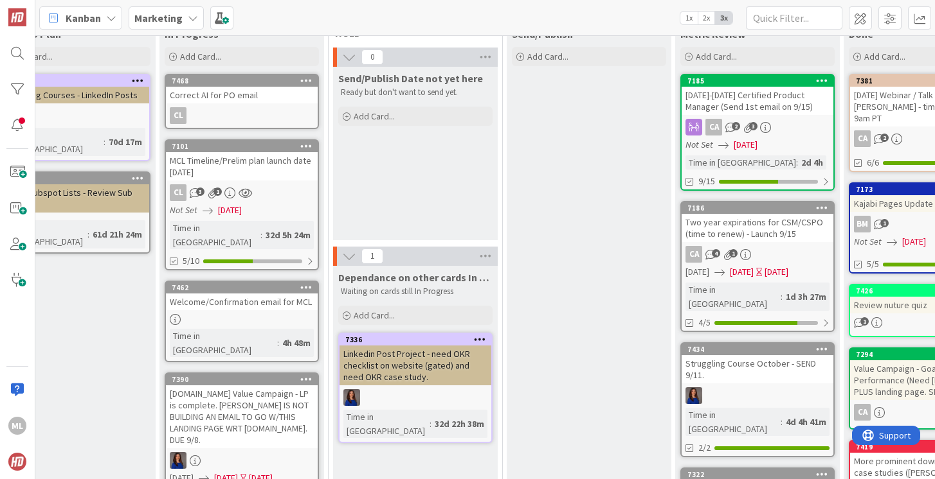
scroll to position [93, 253]
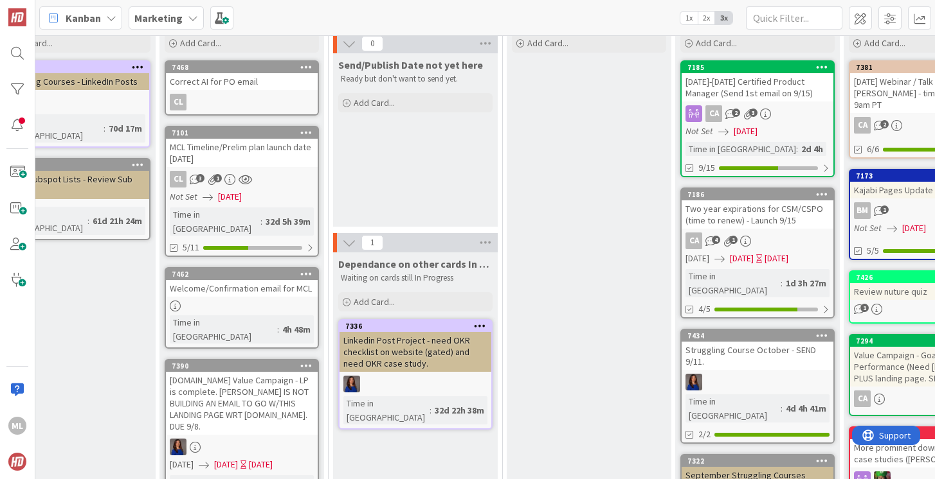
click at [258, 377] on div "[DOMAIN_NAME] Value Campaign - LP is complete. [PERSON_NAME] IS NOT BUILDING AN…" at bounding box center [242, 403] width 152 height 63
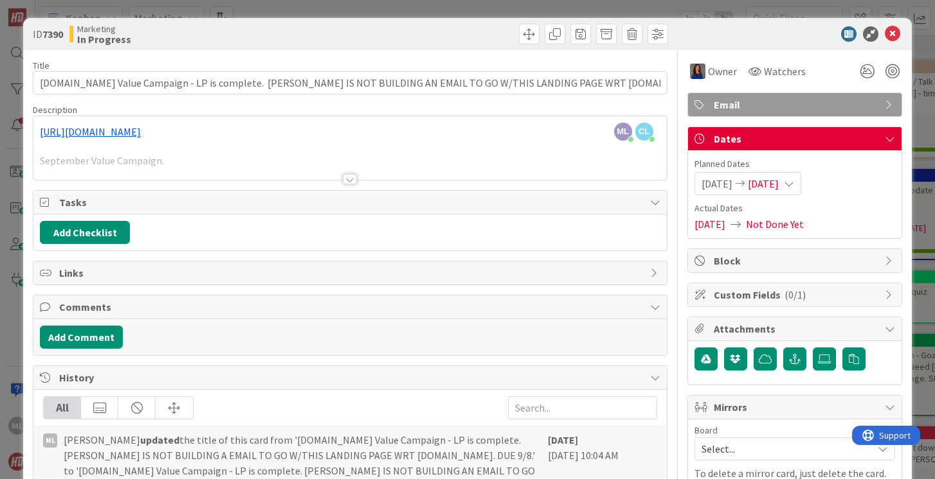
click at [182, 132] on div "ML [PERSON_NAME] just joined [PERSON_NAME] [PERSON_NAME] just joined [URL][DOMA…" at bounding box center [349, 148] width 632 height 64
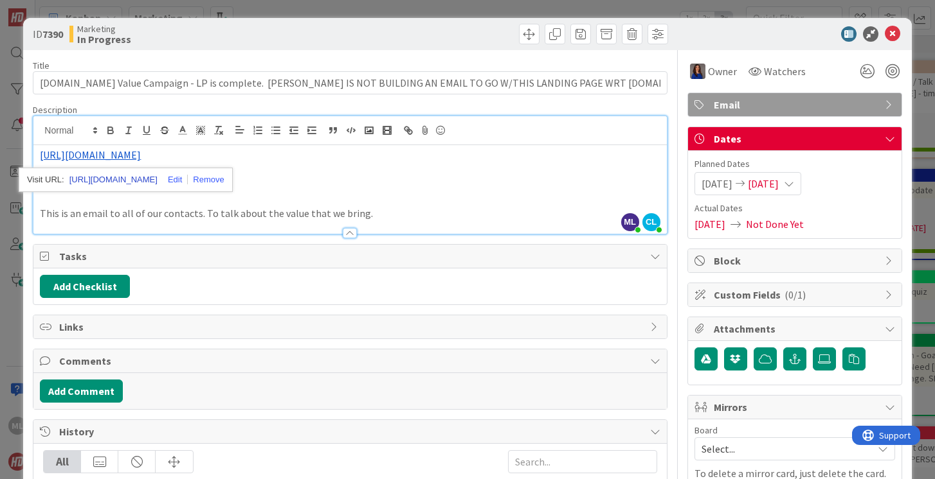
click at [123, 178] on link "[URL][DOMAIN_NAME]" at bounding box center [113, 180] width 88 height 17
click at [894, 30] on icon at bounding box center [891, 33] width 15 height 15
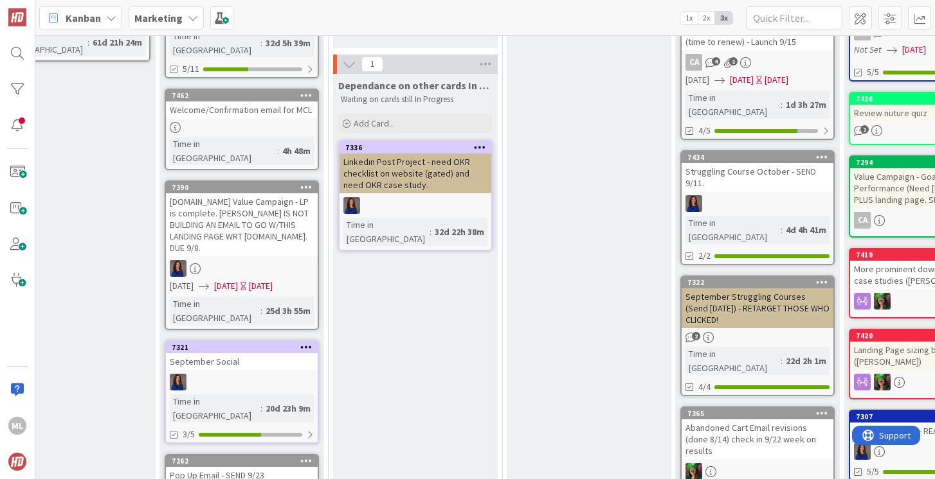
scroll to position [271, 253]
click at [243, 354] on div "September Social" at bounding box center [242, 362] width 152 height 17
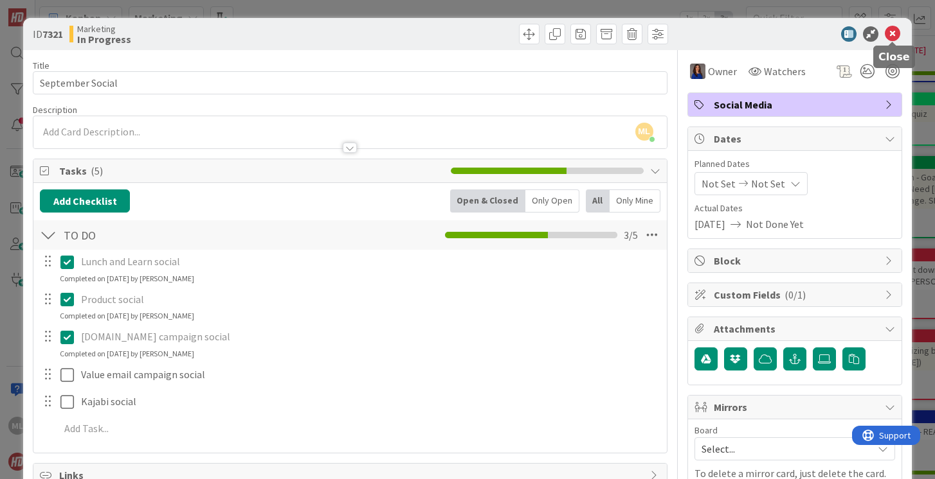
click at [893, 33] on icon at bounding box center [891, 33] width 15 height 15
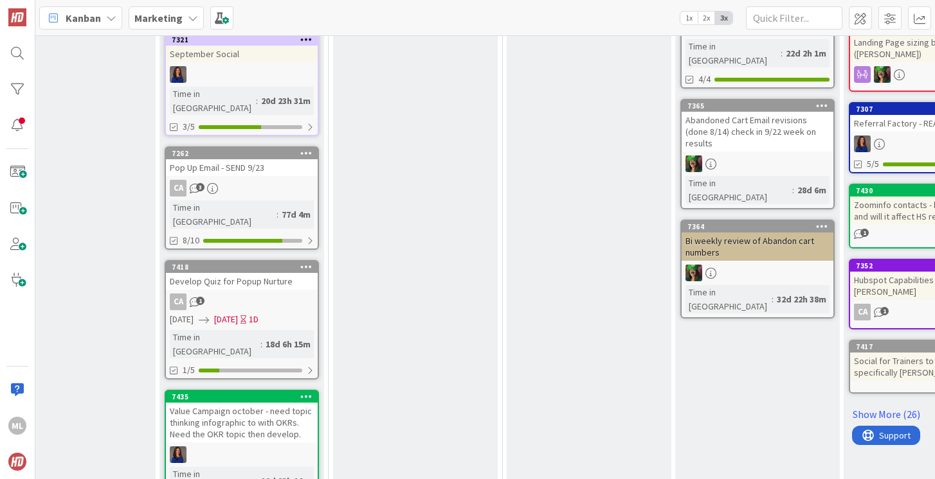
scroll to position [583, 253]
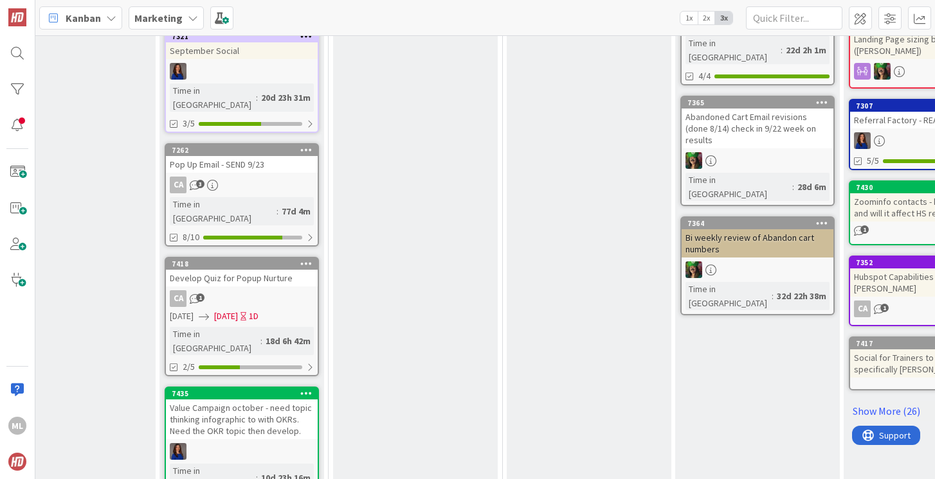
click at [238, 400] on div "Value Campaign october - need topic thinking infographic to with OKRs. Need the…" at bounding box center [242, 420] width 152 height 40
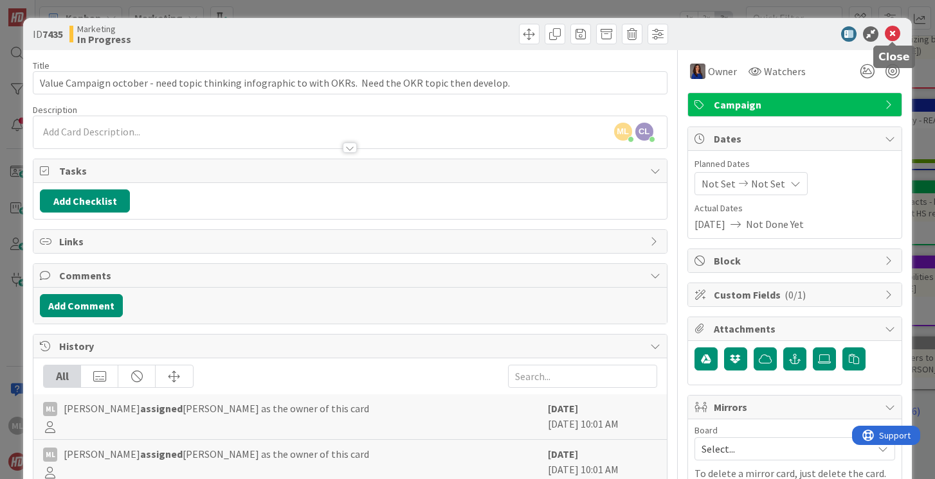
click at [891, 33] on icon at bounding box center [891, 33] width 15 height 15
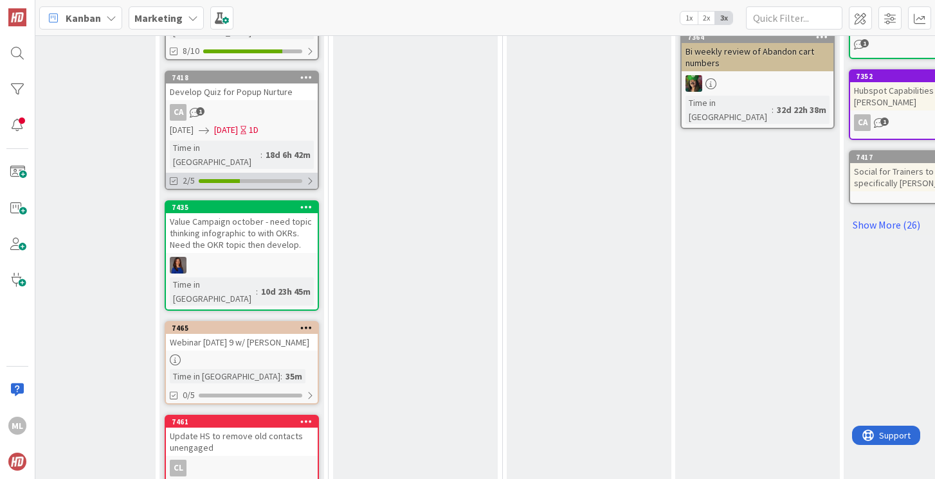
scroll to position [771, 253]
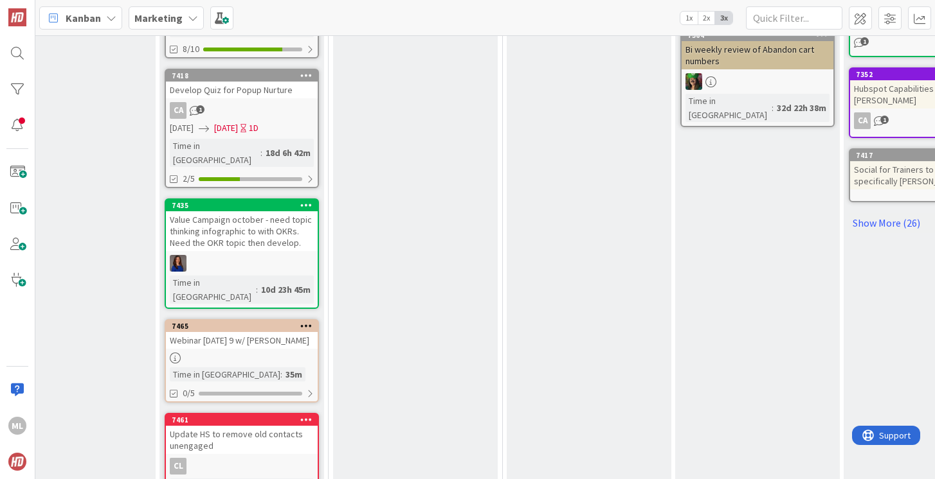
click at [228, 353] on div at bounding box center [242, 358] width 152 height 11
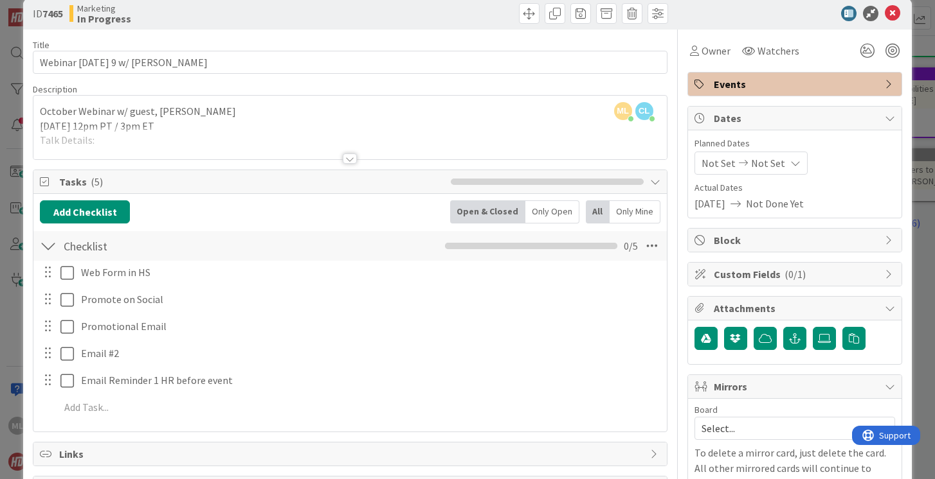
scroll to position [22, 0]
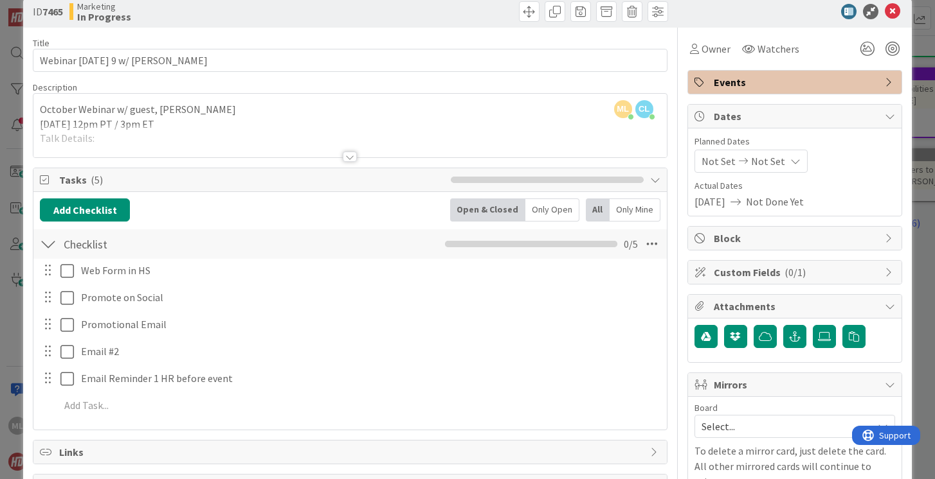
click at [346, 152] on div at bounding box center [350, 157] width 14 height 10
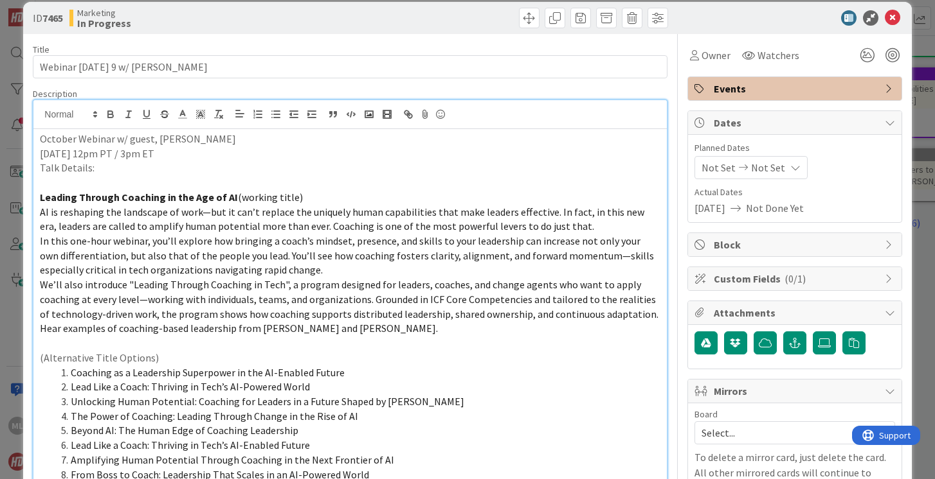
scroll to position [0, 0]
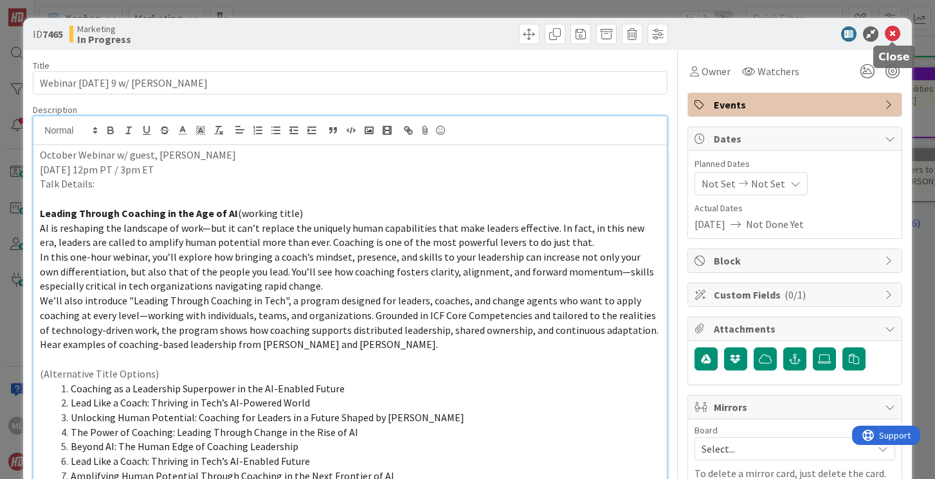
click at [891, 33] on icon at bounding box center [891, 33] width 15 height 15
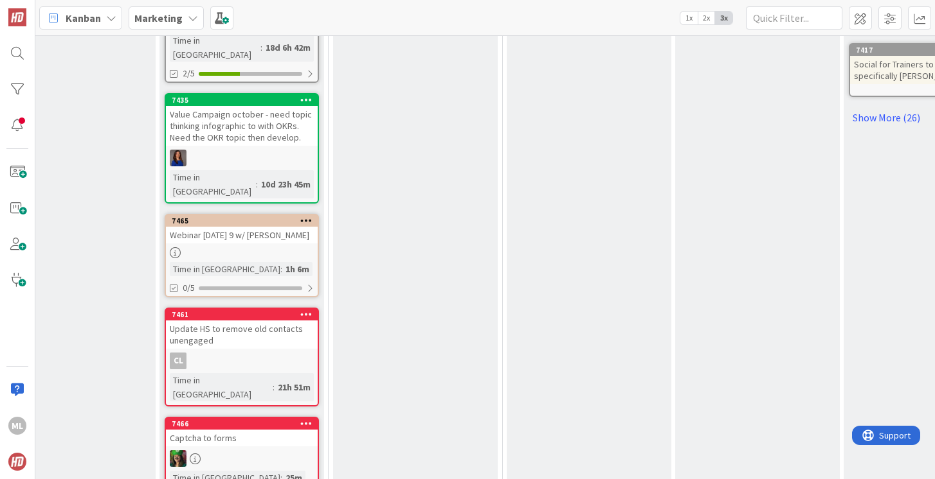
scroll to position [880, 253]
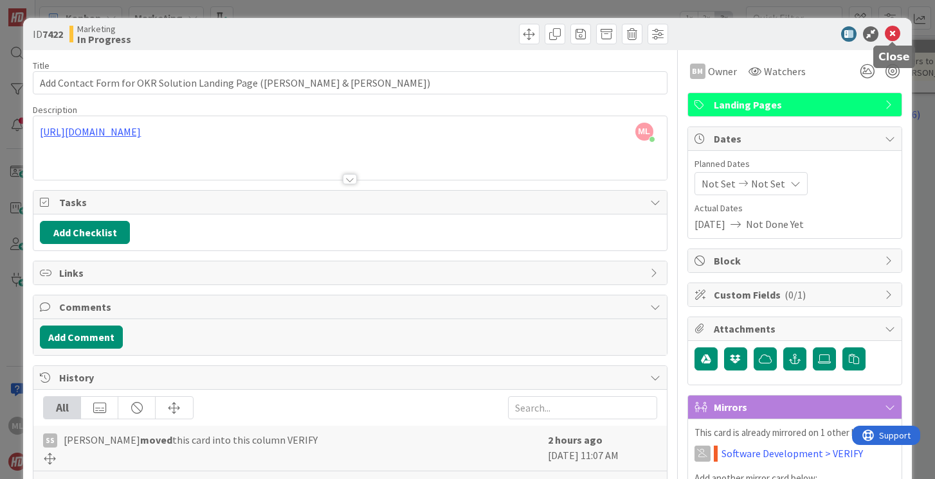
click at [891, 32] on icon at bounding box center [891, 33] width 15 height 15
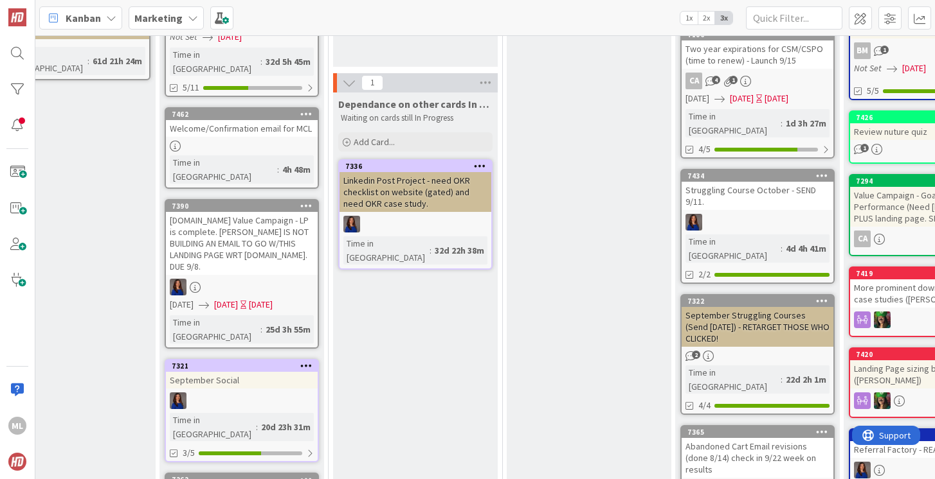
scroll to position [250, 253]
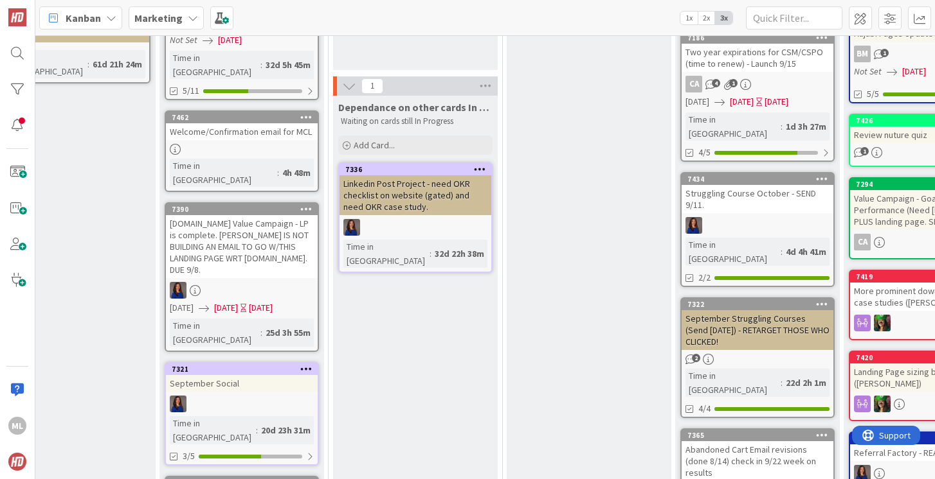
click at [236, 220] on div "[DOMAIN_NAME] Value Campaign - LP is complete. [PERSON_NAME] IS NOT BUILDING AN…" at bounding box center [242, 246] width 152 height 63
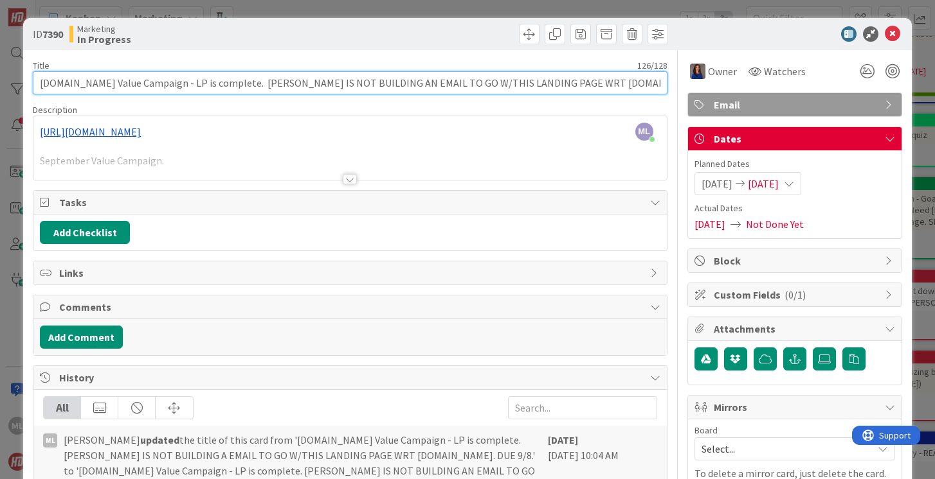
drag, startPoint x: 225, startPoint y: 82, endPoint x: 654, endPoint y: 85, distance: 429.4
click at [654, 85] on input "[DOMAIN_NAME] Value Campaign - LP is complete. [PERSON_NAME] IS NOT BUILDING AN…" at bounding box center [350, 82] width 634 height 23
type input "[DOMAIN_NAME] Value Campaign - LP is complete. Send 9/29."
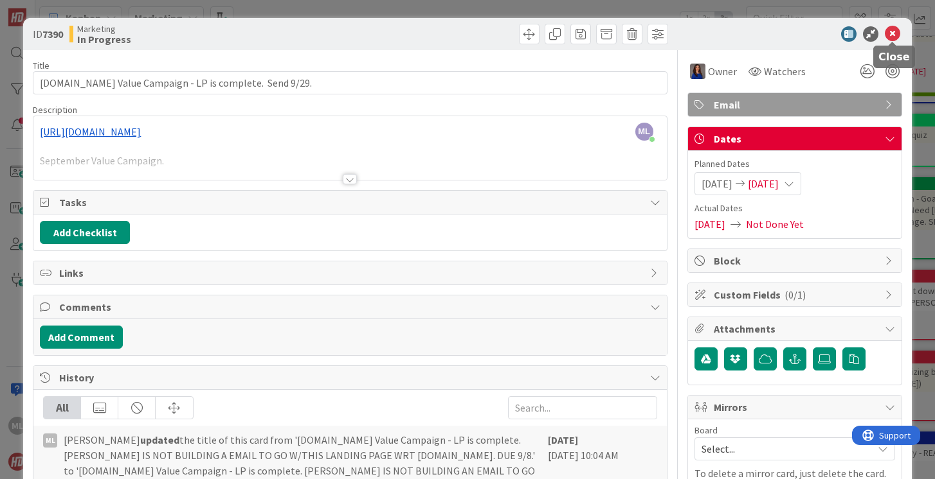
click at [892, 33] on icon at bounding box center [891, 33] width 15 height 15
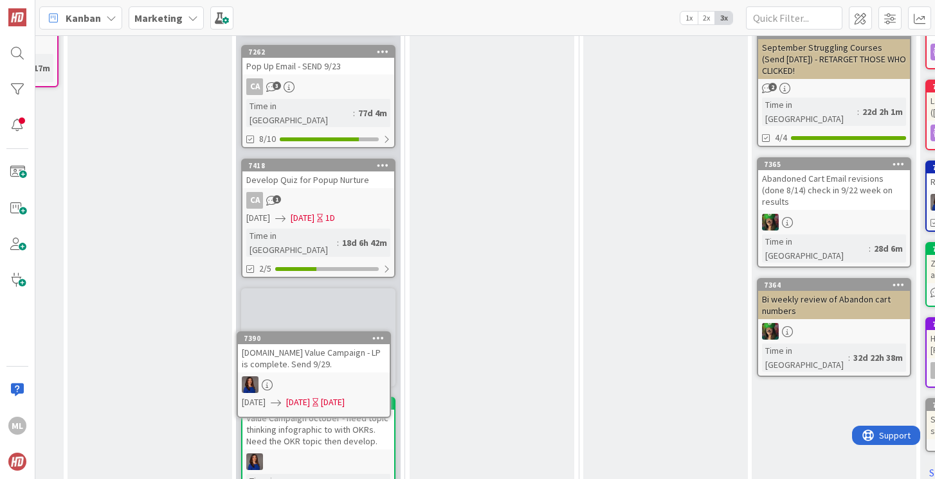
scroll to position [528, 177]
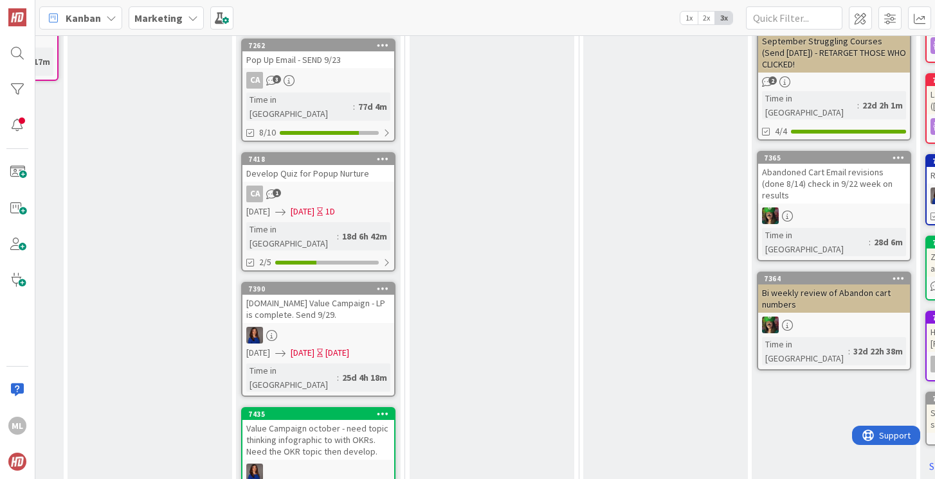
click at [323, 420] on div "Value Campaign october - need topic thinking infographic to with OKRs. Need the…" at bounding box center [318, 440] width 152 height 40
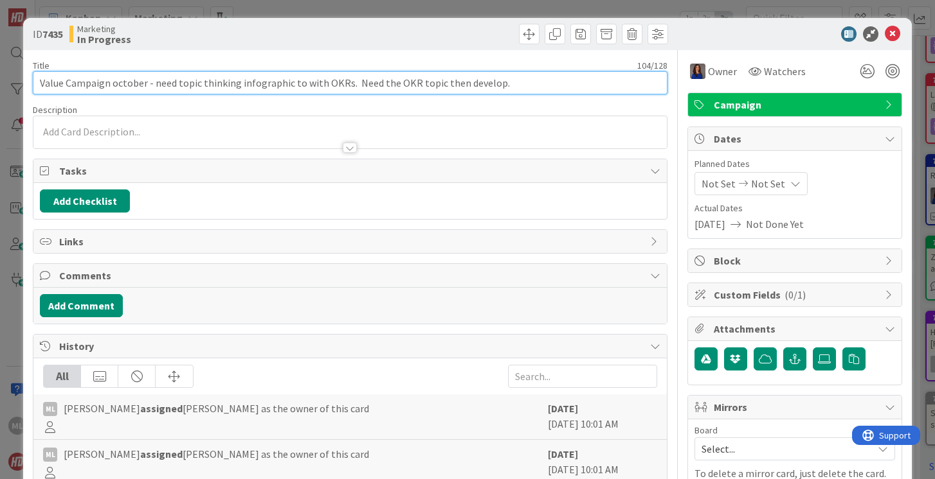
click at [519, 84] on input "Value Campaign october - need topic thinking infographic to with OKRs. Need the…" at bounding box center [350, 82] width 634 height 23
type input "Value Campaign october - need topic thinking infographic to with OKRs. Need the…"
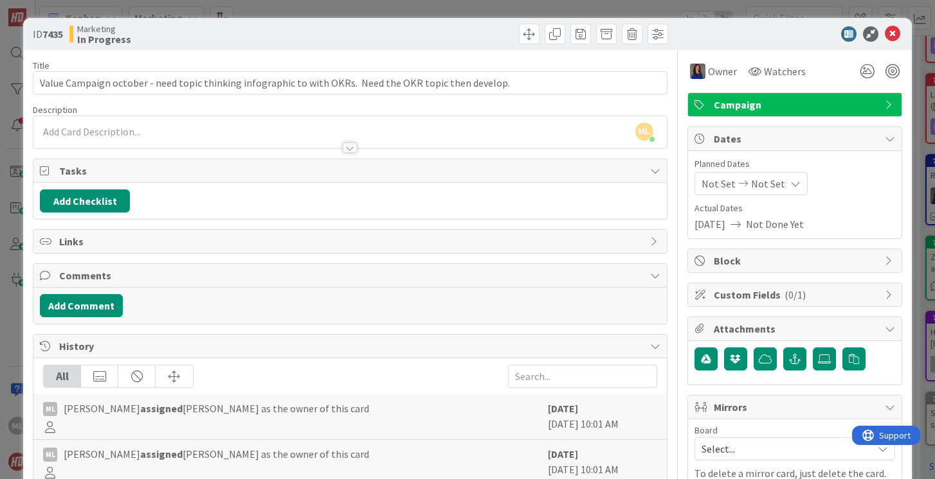
click at [126, 133] on div "ML [PERSON_NAME] just joined" at bounding box center [349, 132] width 632 height 32
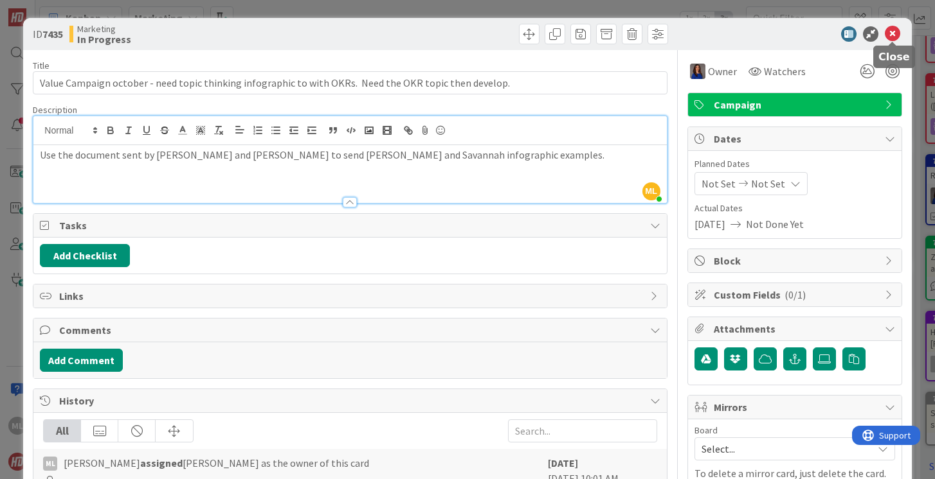
click at [891, 33] on icon at bounding box center [891, 33] width 15 height 15
